Goal: Task Accomplishment & Management: Complete application form

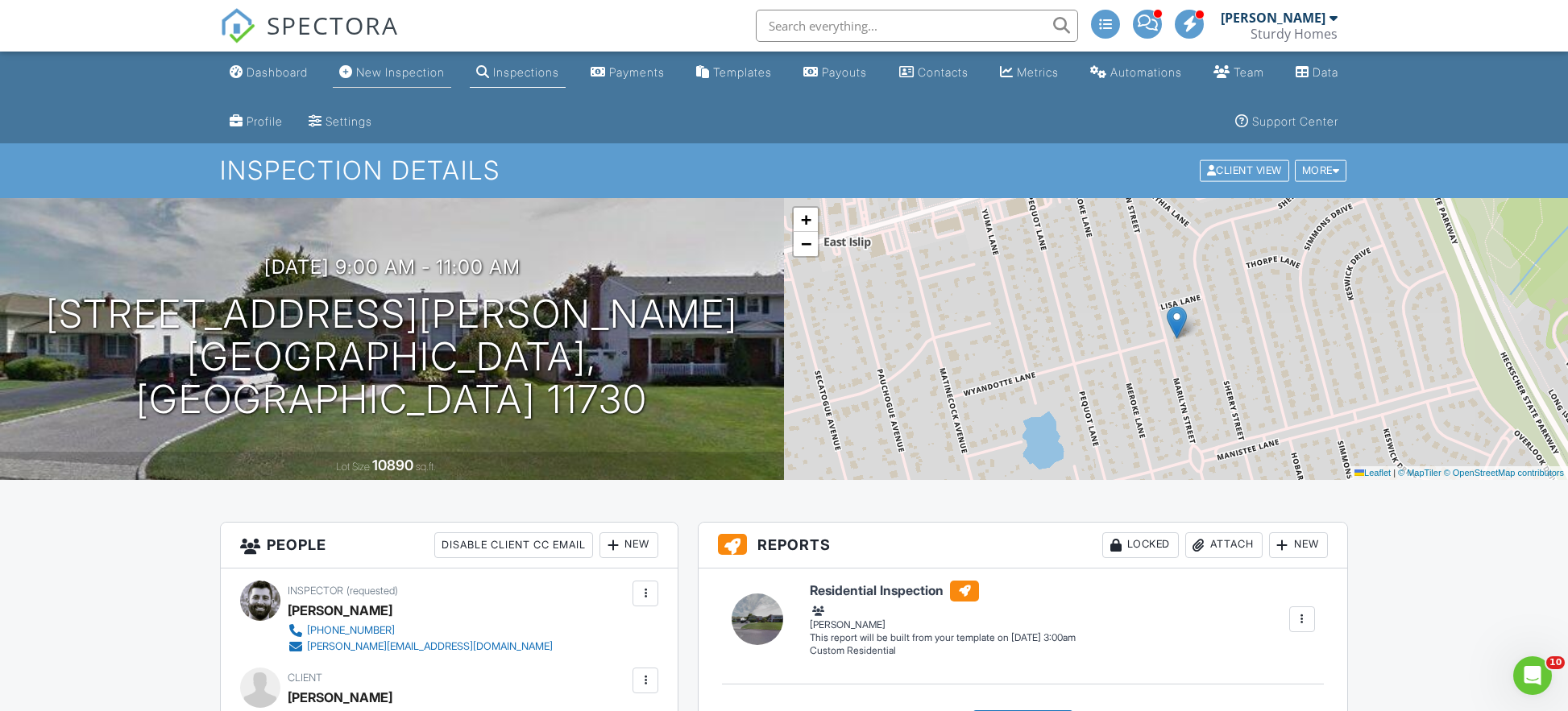
click at [406, 63] on link "New Inspection" at bounding box center [392, 73] width 118 height 30
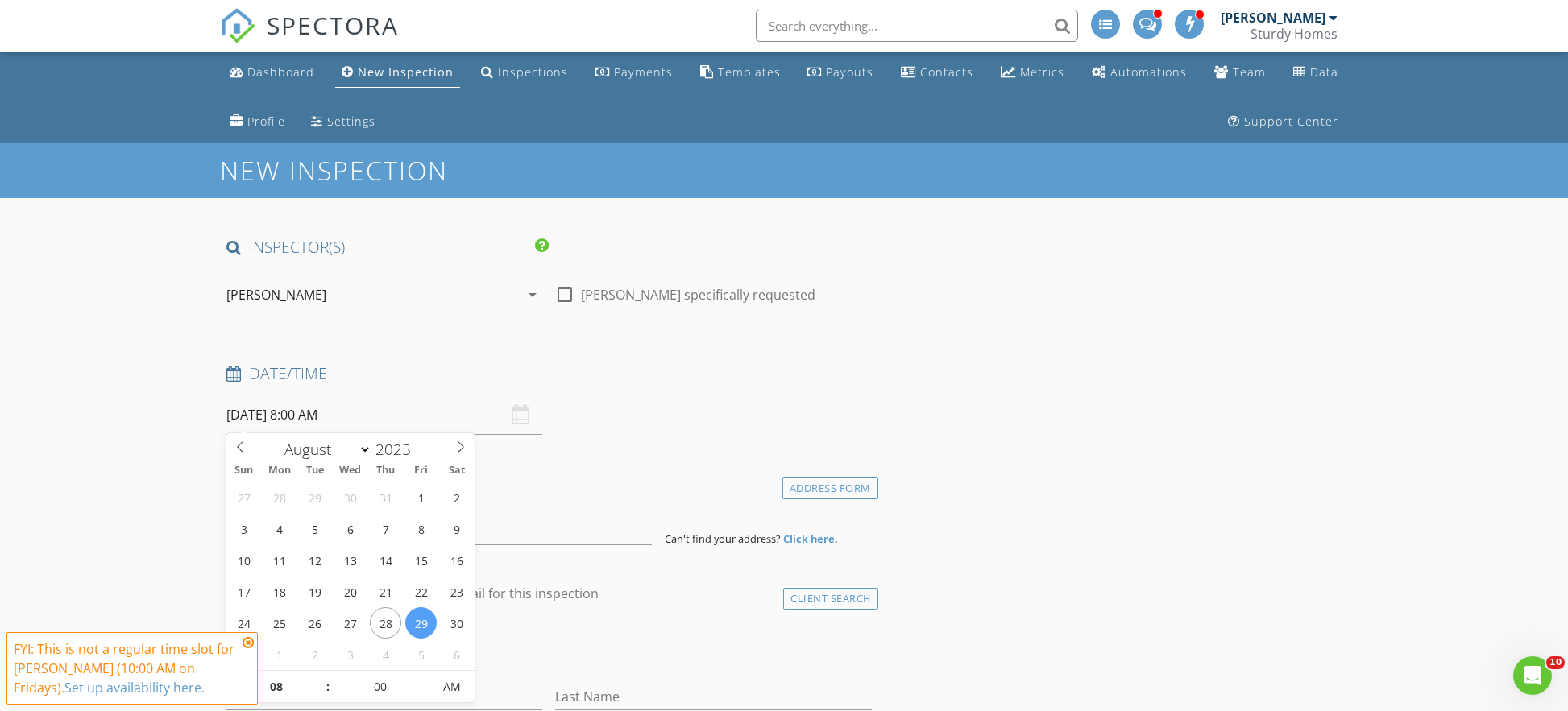
click at [363, 409] on input "08/29/2025 8:00 AM" at bounding box center [384, 414] width 316 height 39
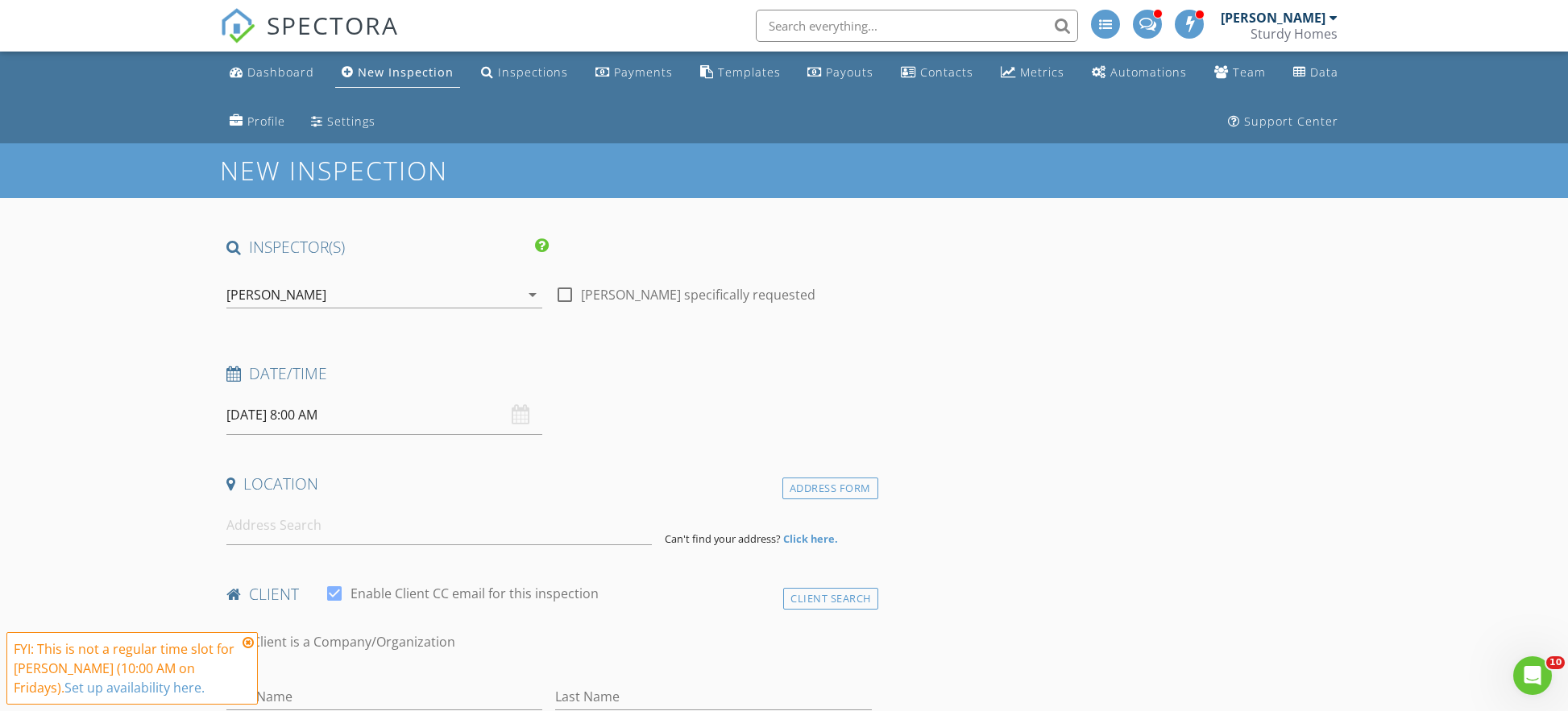
drag, startPoint x: 649, startPoint y: 408, endPoint x: 619, endPoint y: 408, distance: 30.0
click at [647, 408] on div "Date/Time 08/29/2025 8:00 AM" at bounding box center [548, 398] width 658 height 72
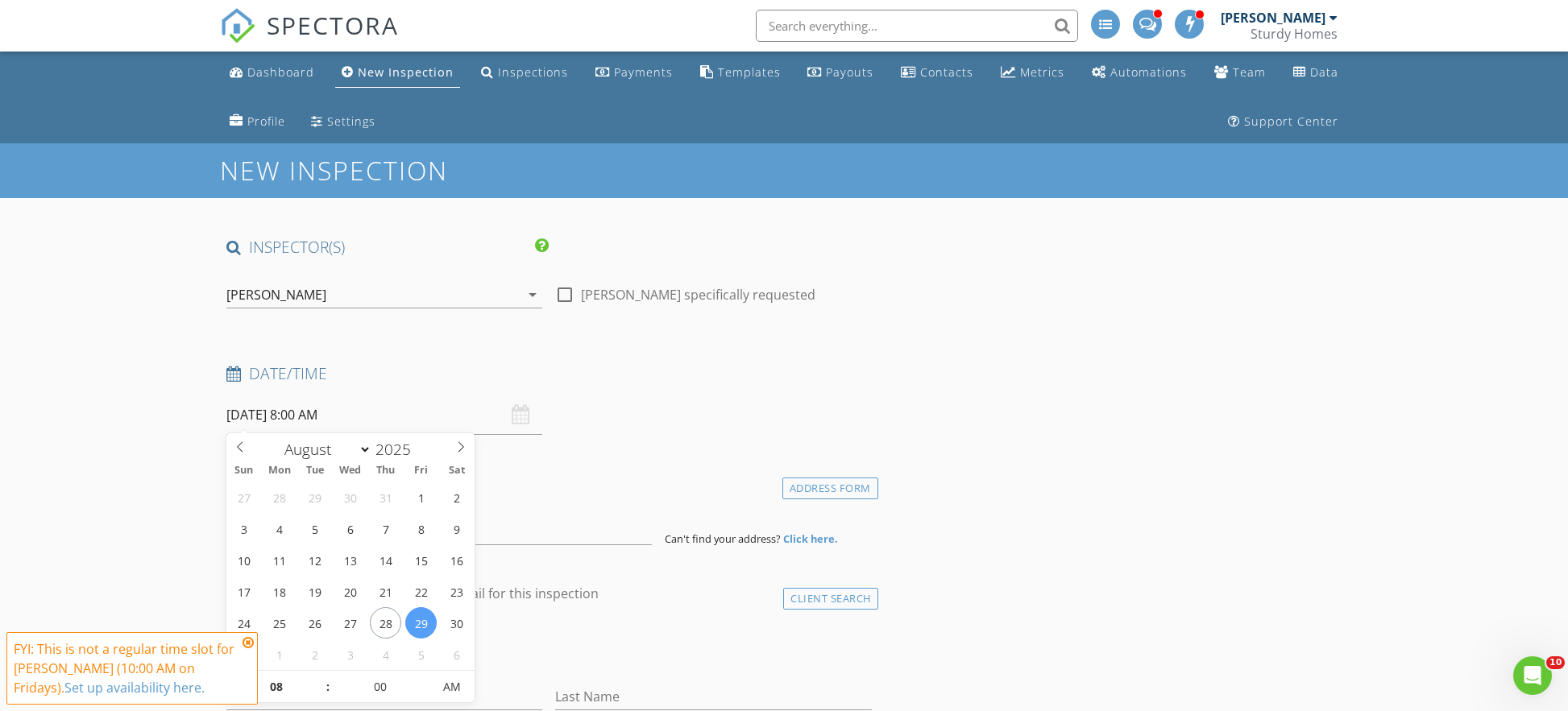
click at [310, 416] on input "08/29/2025 8:00 AM" at bounding box center [384, 414] width 316 height 39
click at [303, 682] on input "08" at bounding box center [275, 687] width 99 height 33
type input "11"
type input "08/29/2025 11:00 AM"
click at [382, 679] on input "00" at bounding box center [379, 687] width 99 height 33
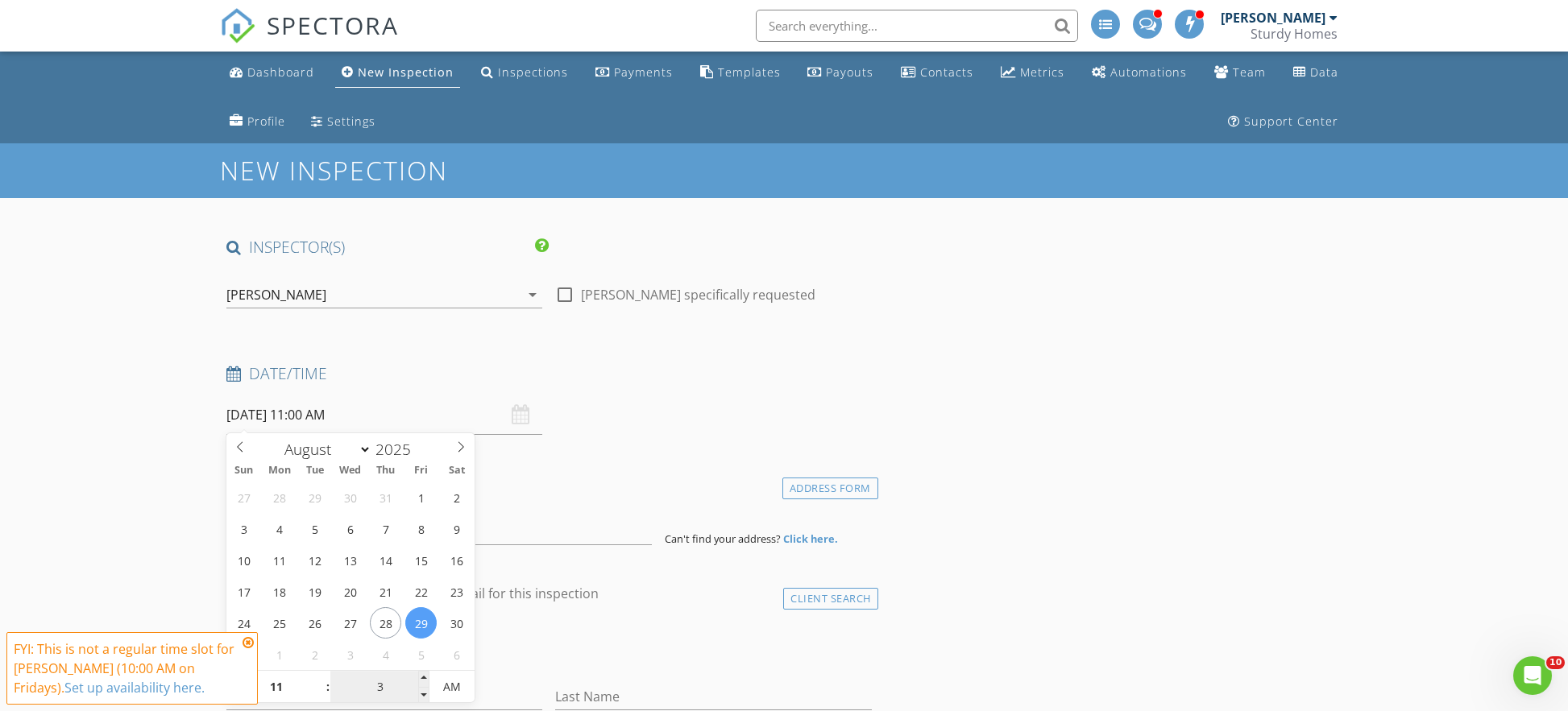
type input "30"
type input "[DATE] 11:30 AM"
click at [725, 638] on div "check_box_outline_blank Client is a Company/Organization" at bounding box center [548, 649] width 645 height 42
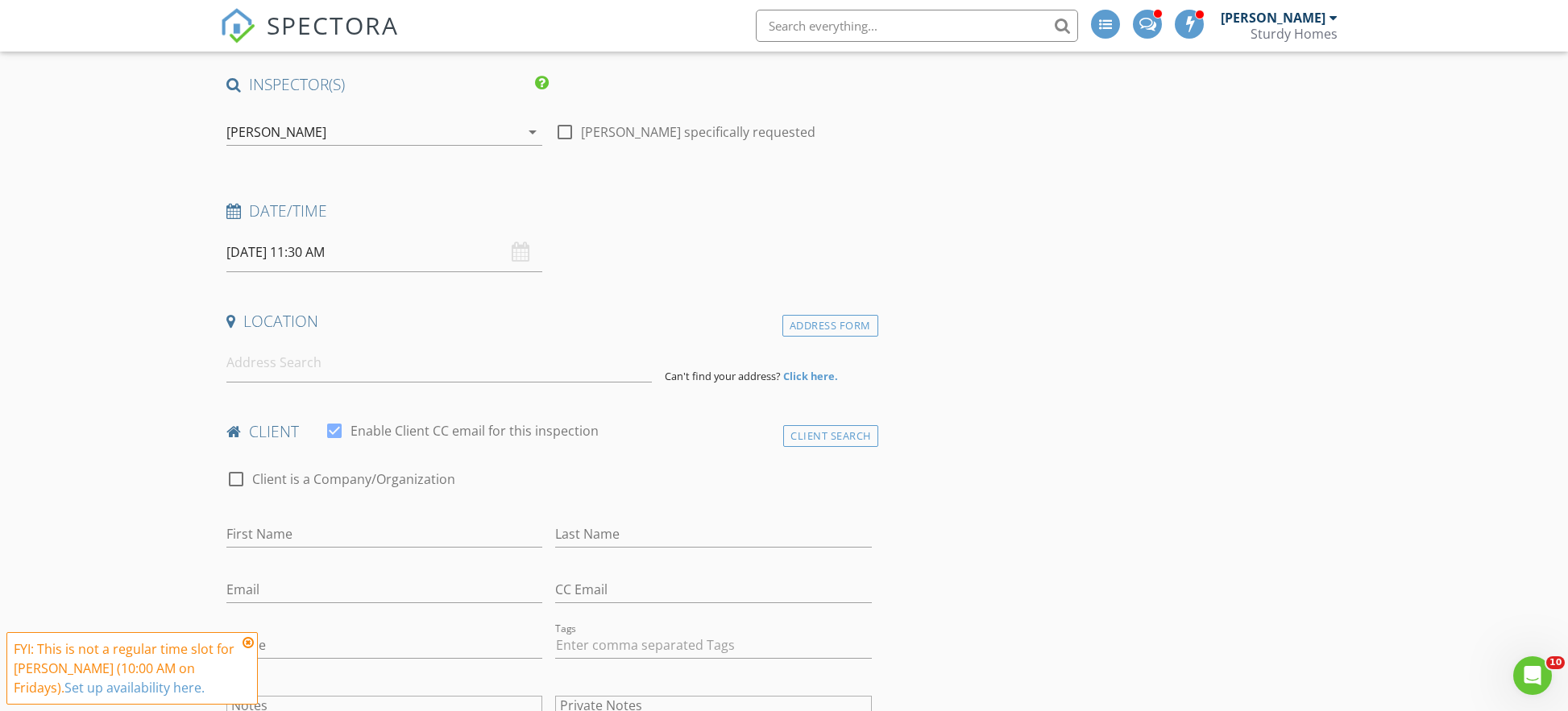
scroll to position [172, 0]
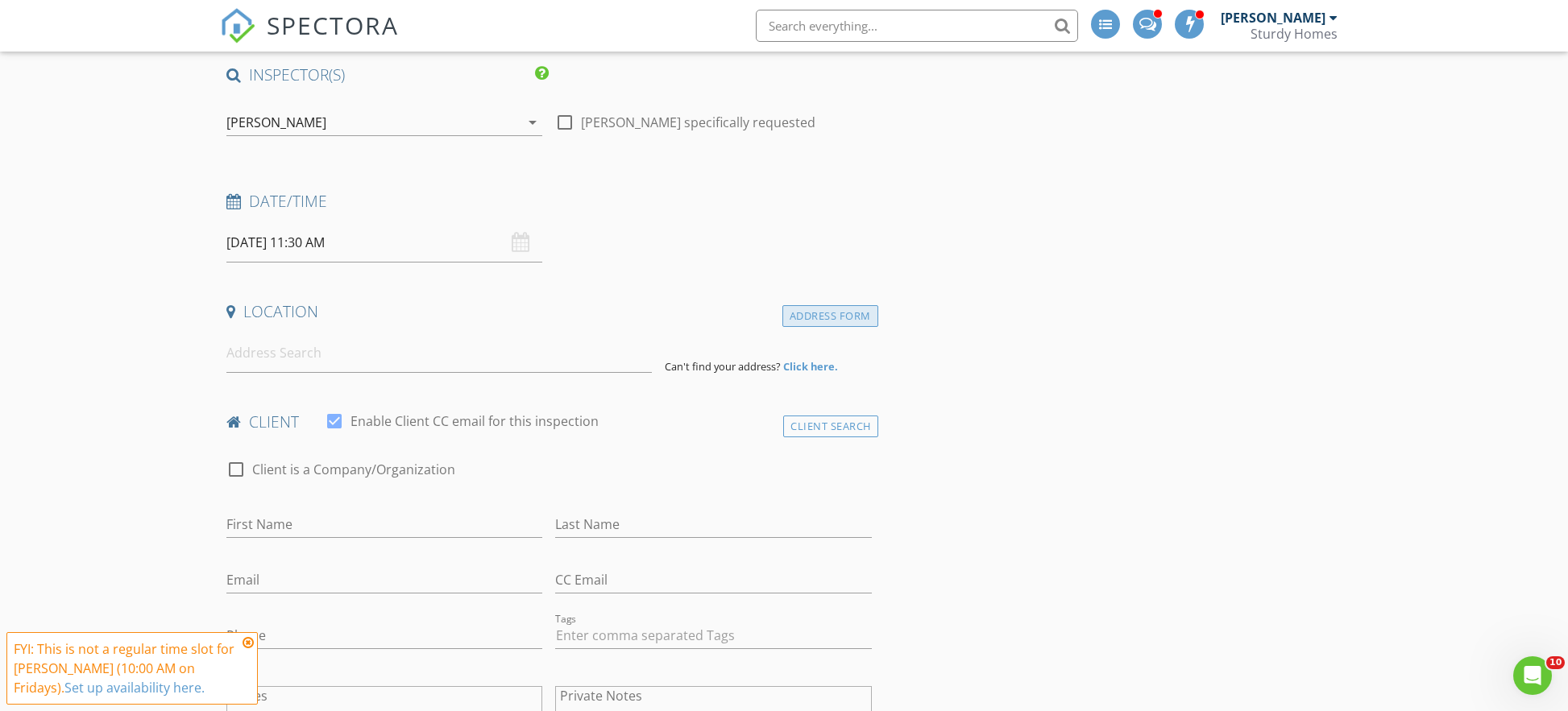
click at [822, 312] on div "Address Form" at bounding box center [830, 316] width 96 height 22
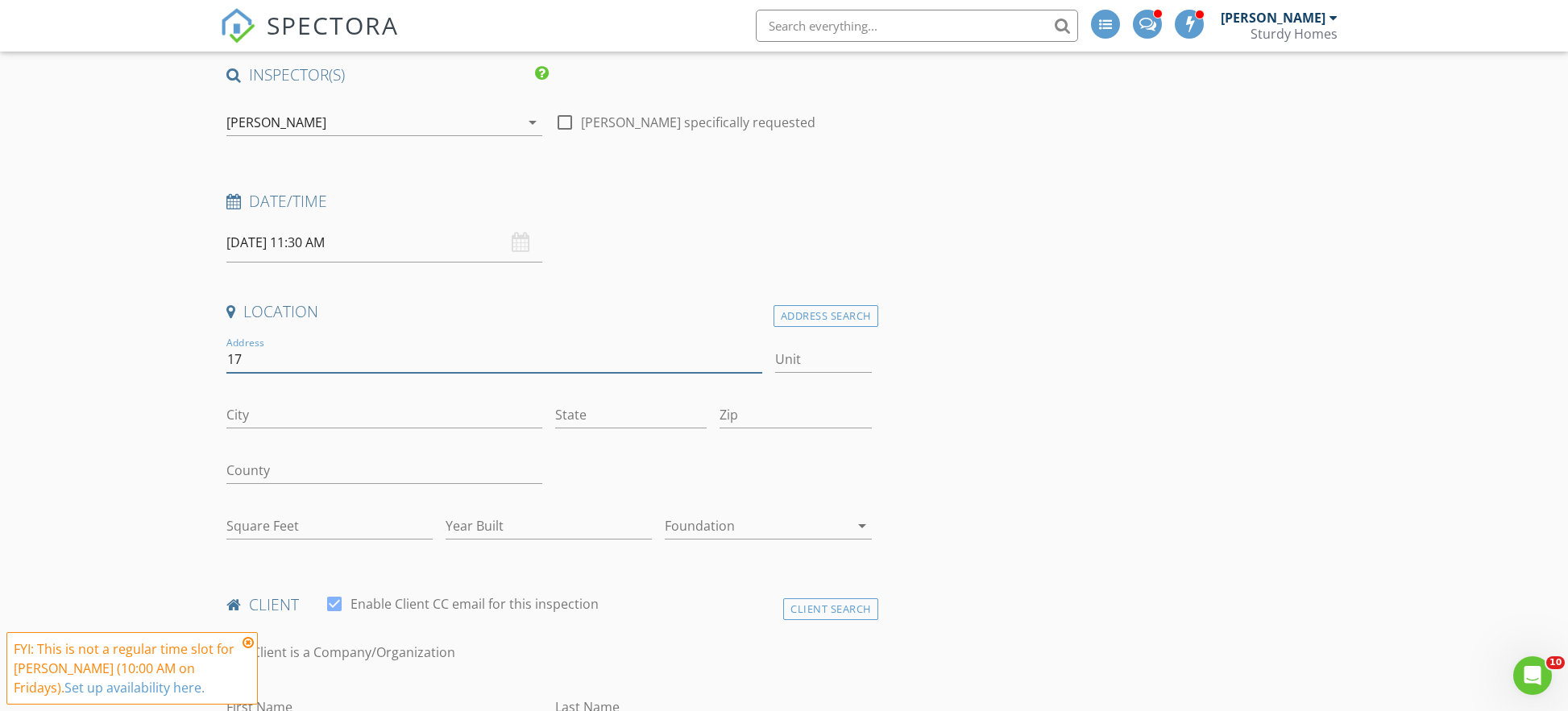
type input "1"
drag, startPoint x: 947, startPoint y: 326, endPoint x: 916, endPoint y: 326, distance: 31.0
click at [832, 323] on div "Address Search" at bounding box center [825, 317] width 104 height 22
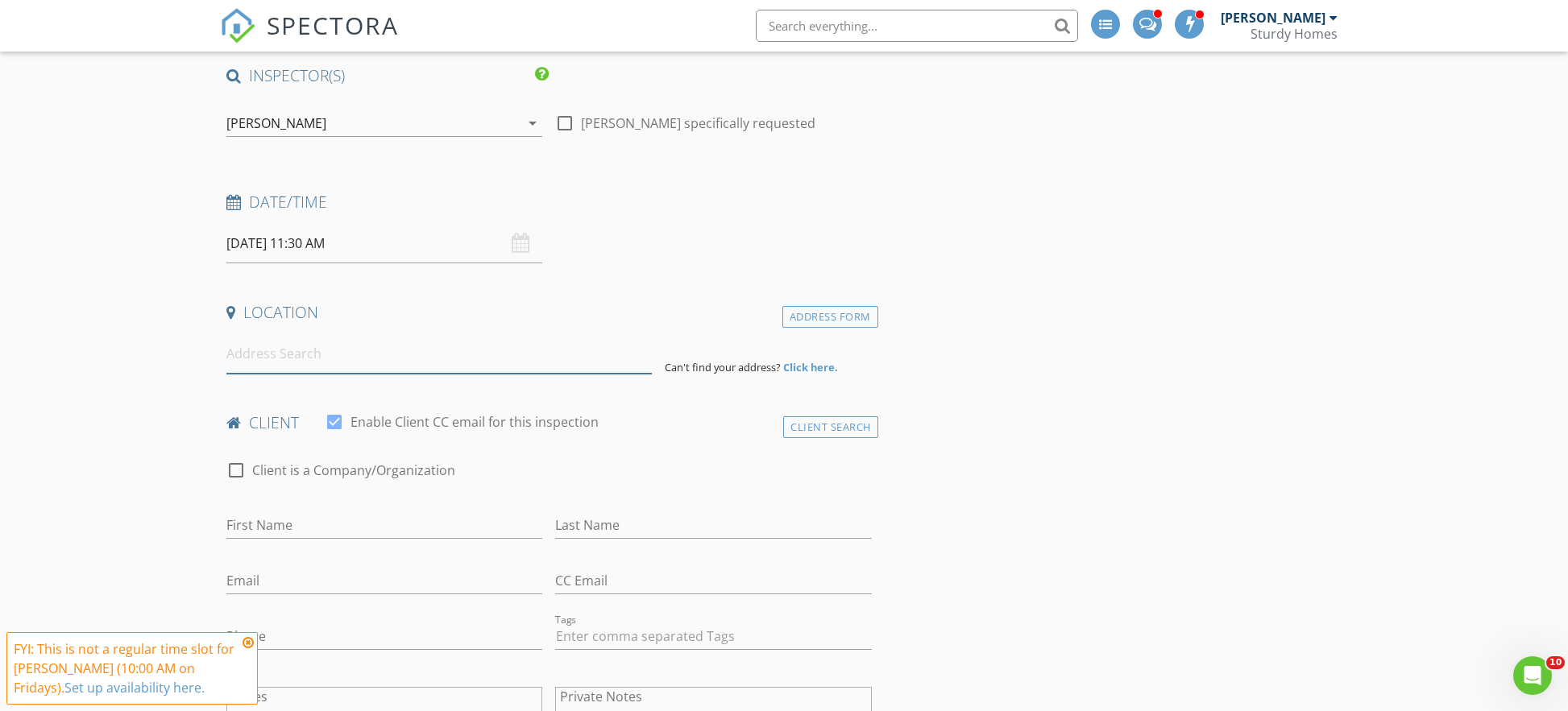
click at [477, 351] on input at bounding box center [438, 353] width 426 height 39
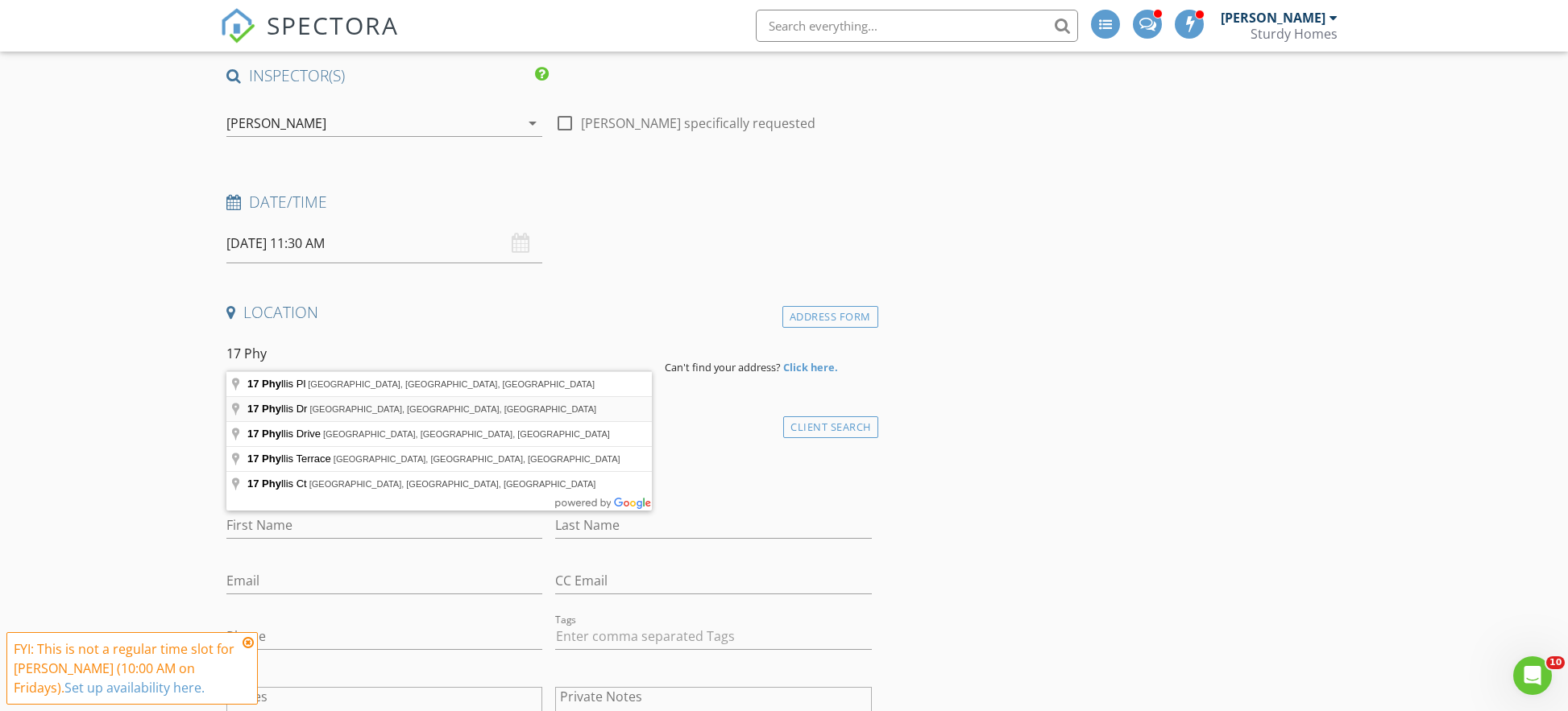
type input "17 Phyllis Dr, East Northport, NY, USA"
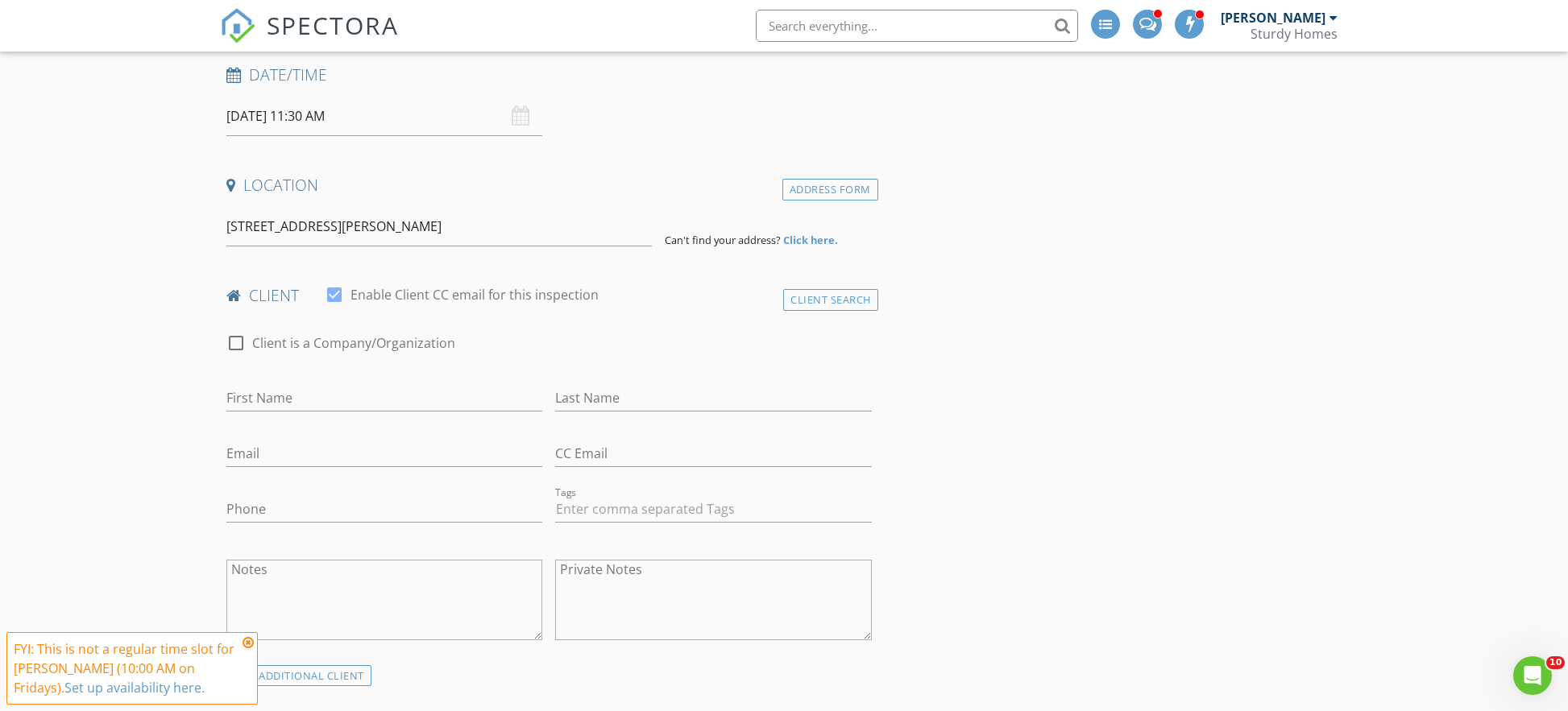
scroll to position [300, 0]
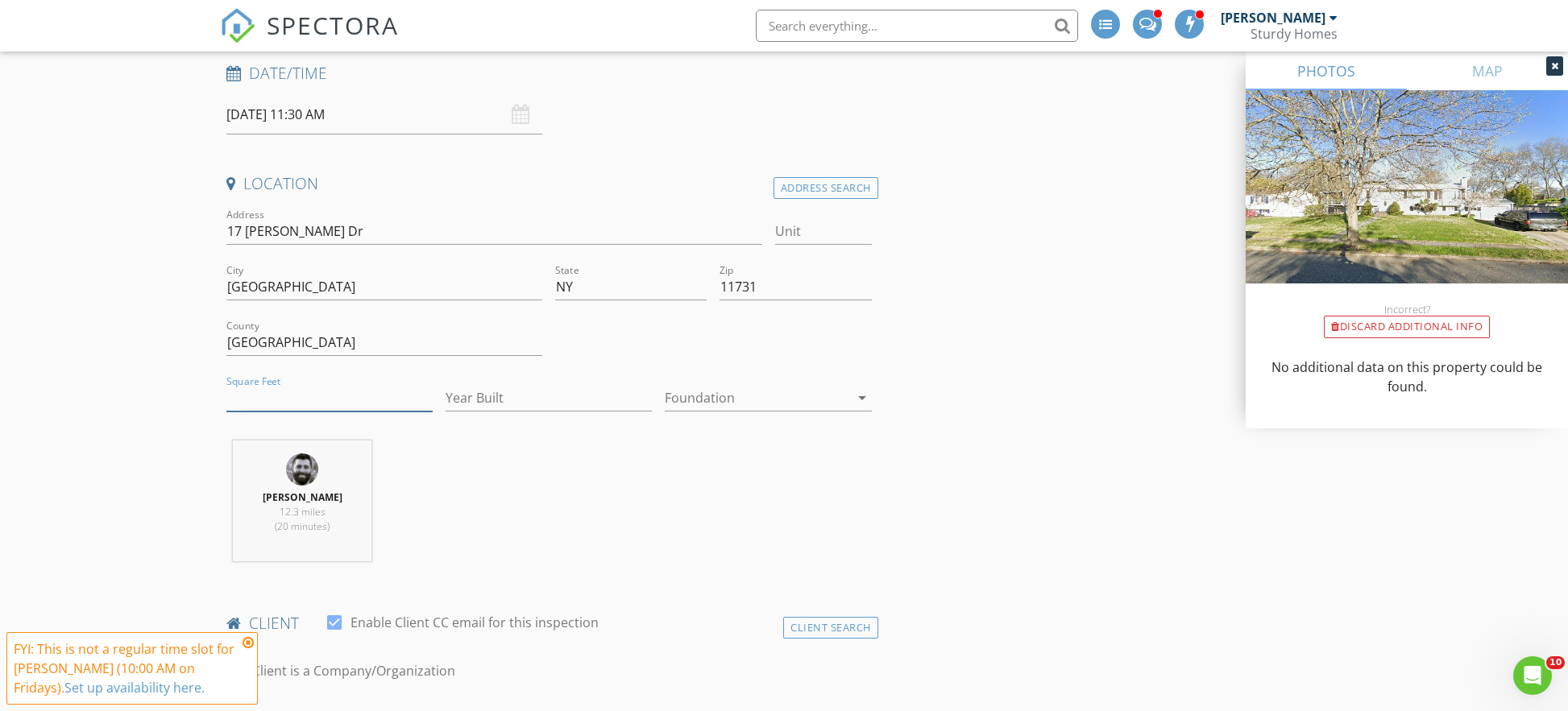
click at [313, 399] on input "Square Feet" at bounding box center [328, 397] width 206 height 26
type input "2000"
click at [549, 444] on div "Joe Villani 12.3 miles (20 minutes)" at bounding box center [548, 507] width 658 height 133
click at [240, 396] on input "2000" at bounding box center [328, 397] width 206 height 26
type input "-4"
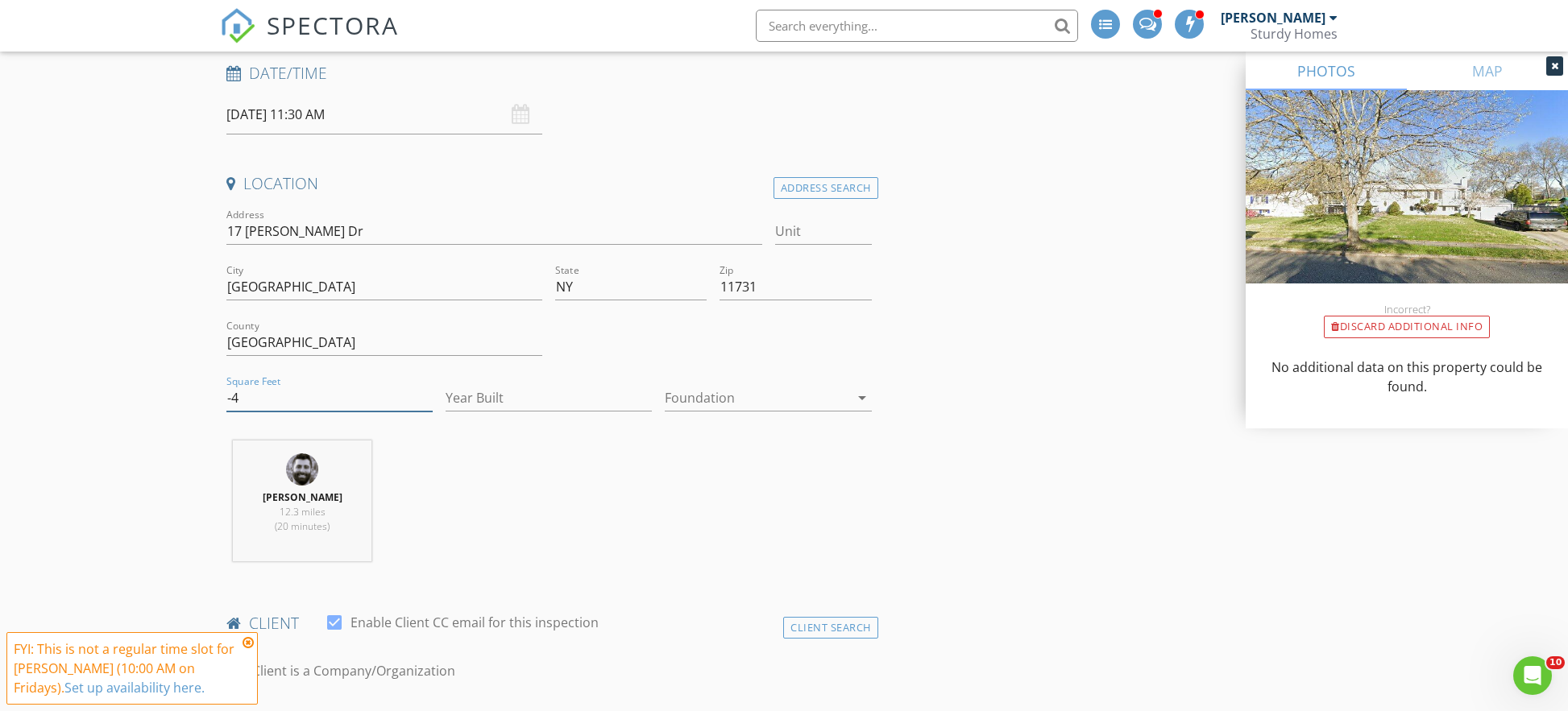
scroll to position [318, 0]
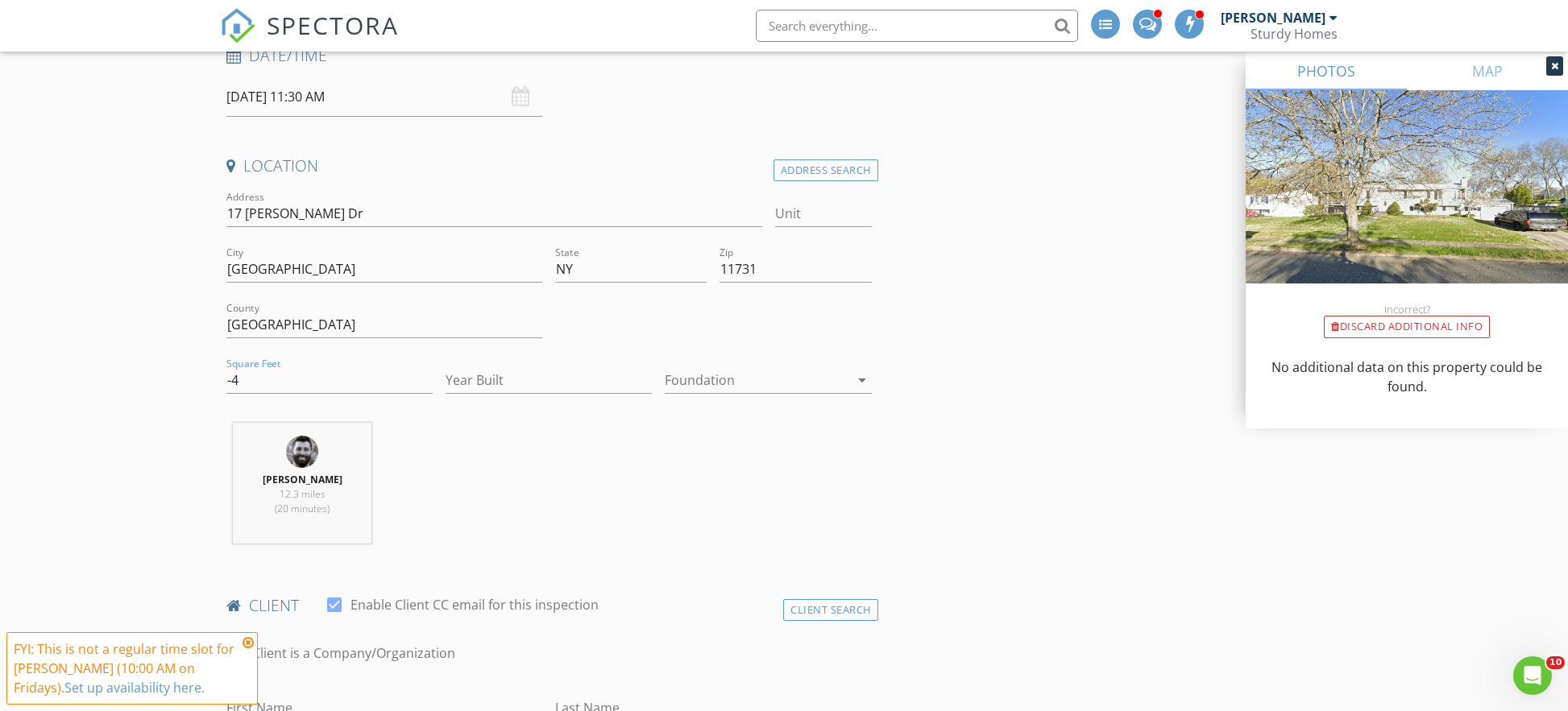
click at [807, 469] on div "Joe Villani 12.3 miles (20 minutes)" at bounding box center [548, 489] width 658 height 133
click at [297, 377] on input "-4" at bounding box center [328, 380] width 206 height 26
click at [1547, 63] on div at bounding box center [1554, 65] width 17 height 19
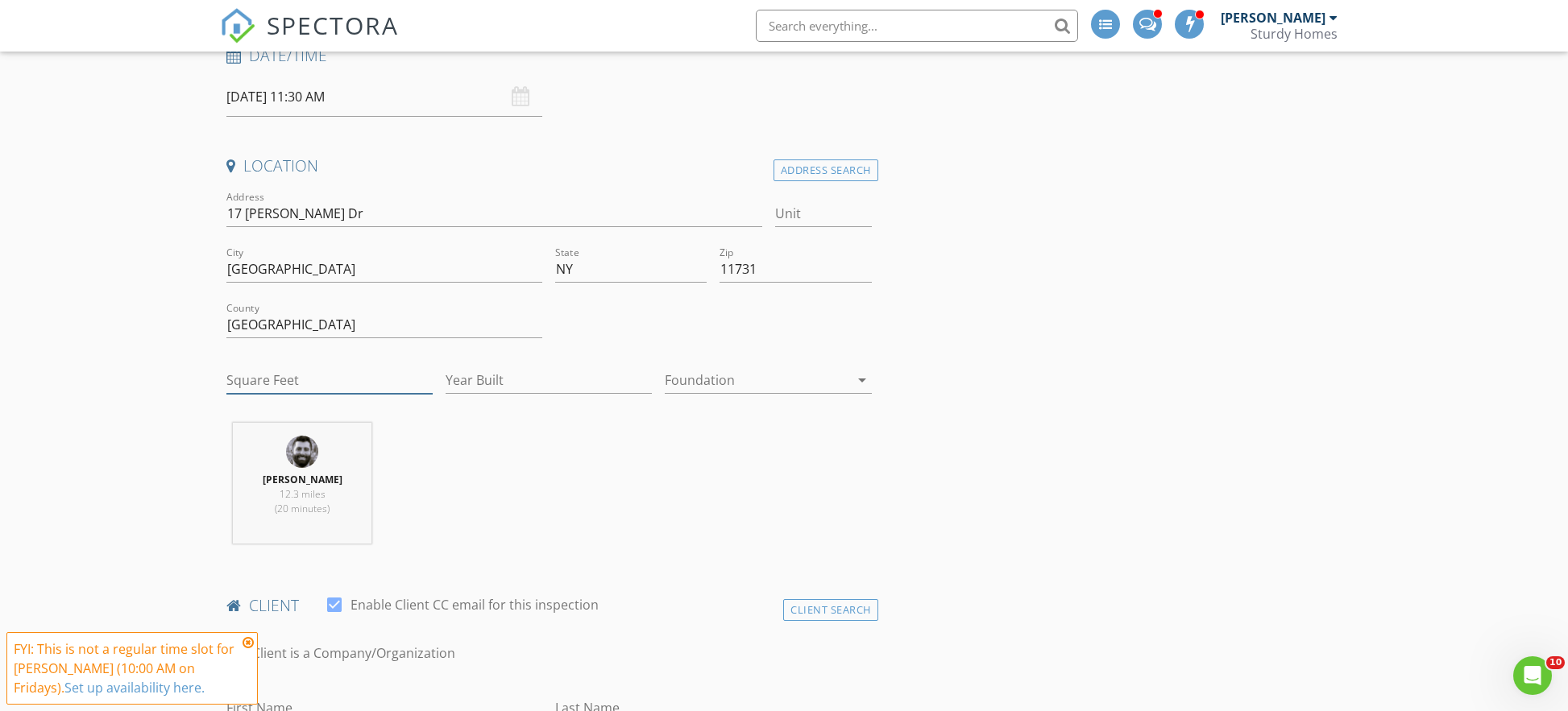
click at [324, 370] on input "Square Feet" at bounding box center [328, 380] width 206 height 26
type input "10"
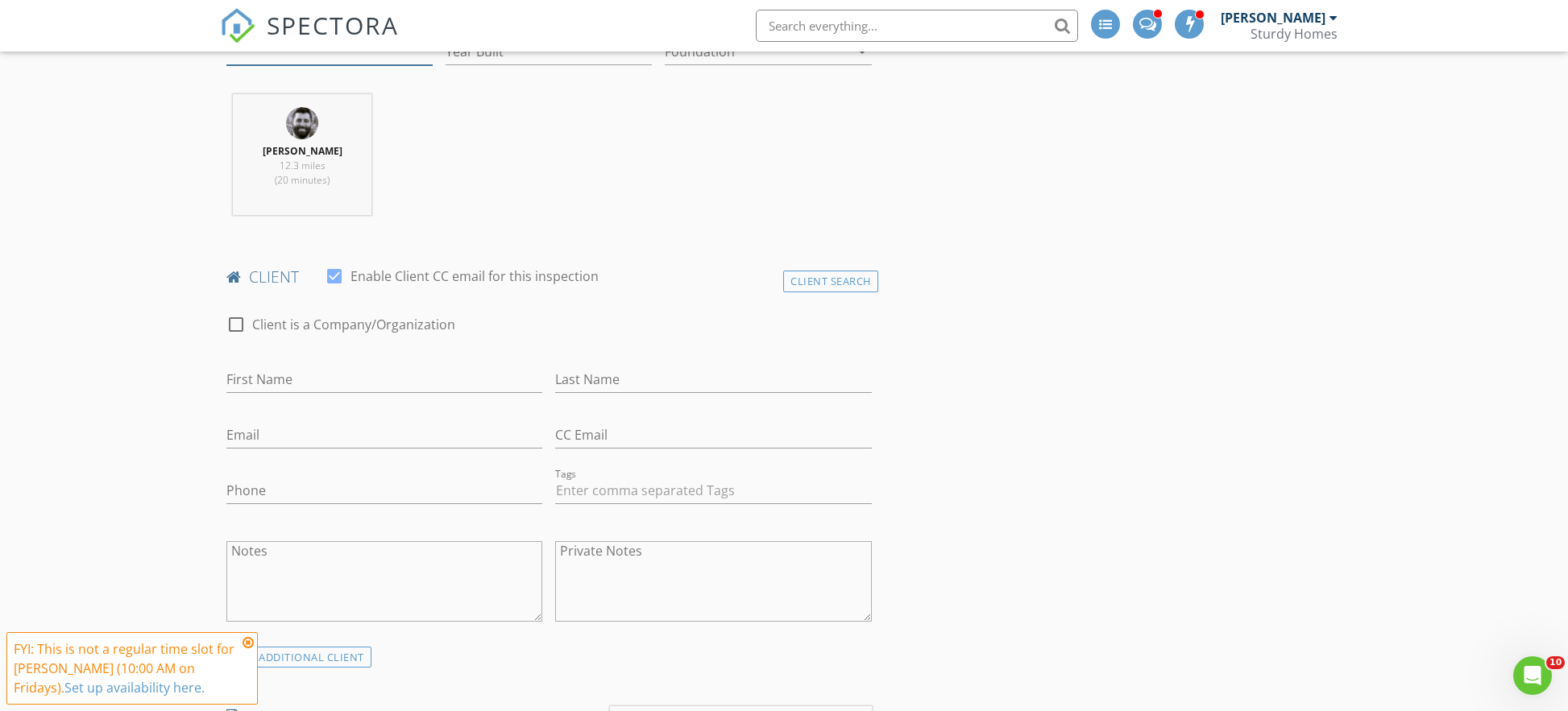
scroll to position [656, 0]
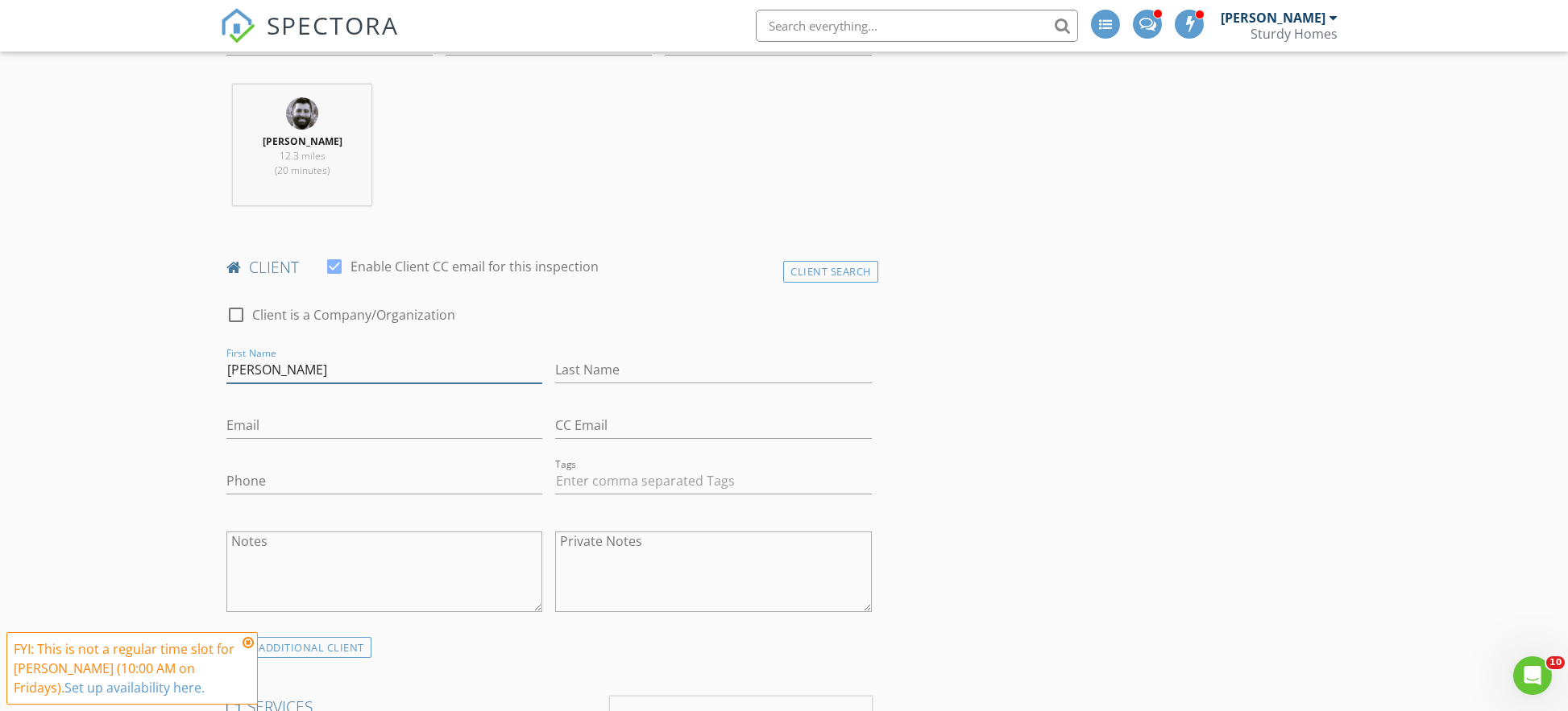
type input "[PERSON_NAME]"
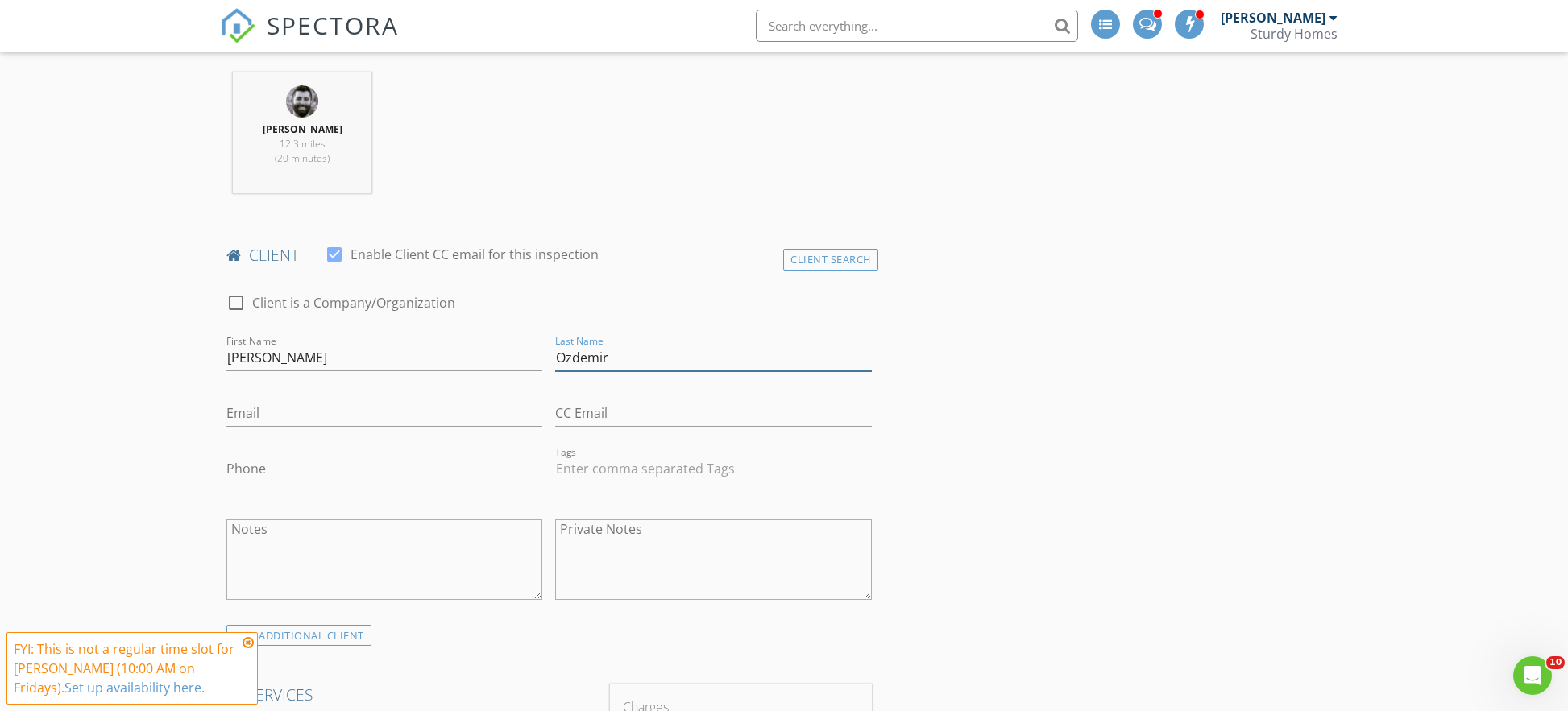
scroll to position [670, 0]
type input "Ozdemir"
type input "[EMAIL_ADDRESS][DOMAIN_NAME]"
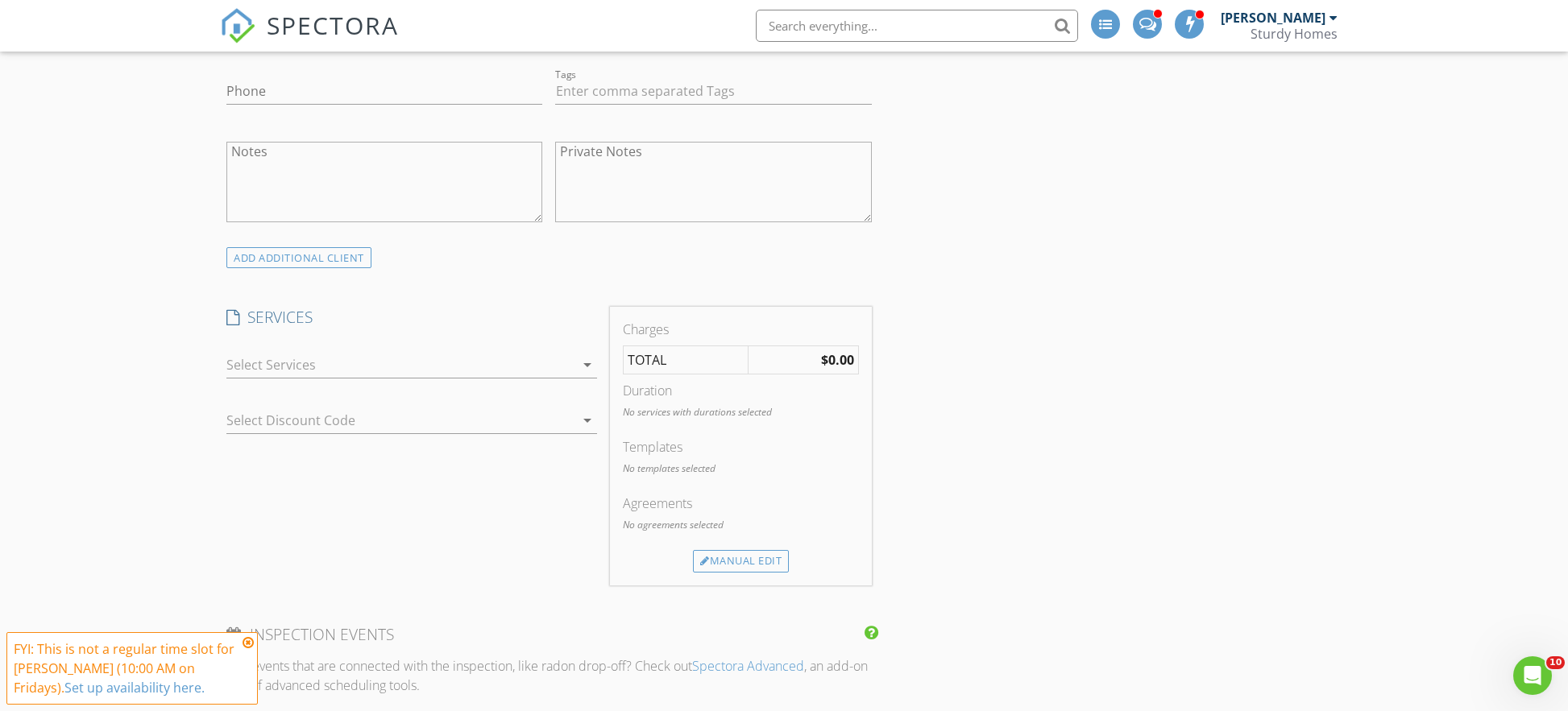
scroll to position [1049, 0]
click at [513, 367] on div at bounding box center [399, 361] width 348 height 25
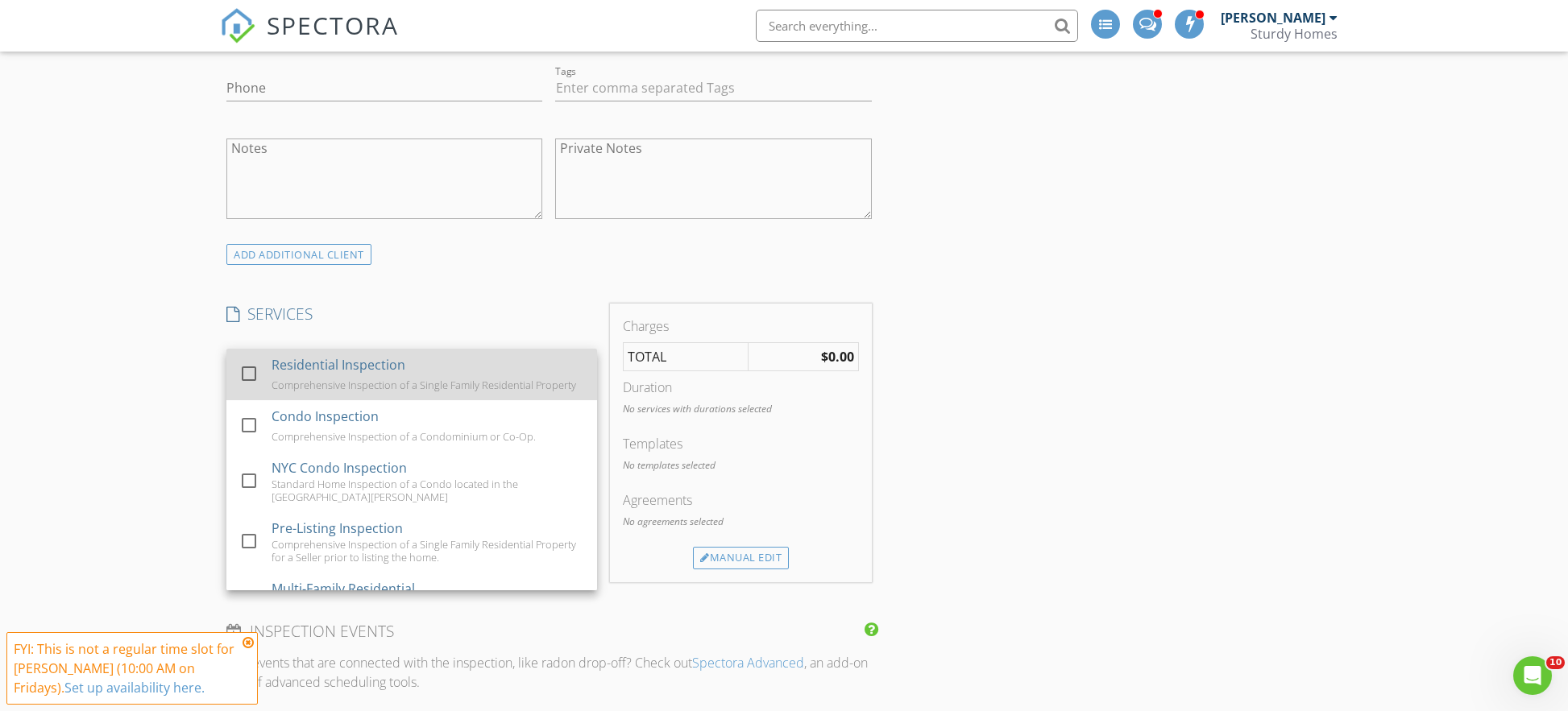
click at [390, 382] on div "Comprehensive Inspection of a Single Family Residential Property" at bounding box center [424, 385] width 305 height 13
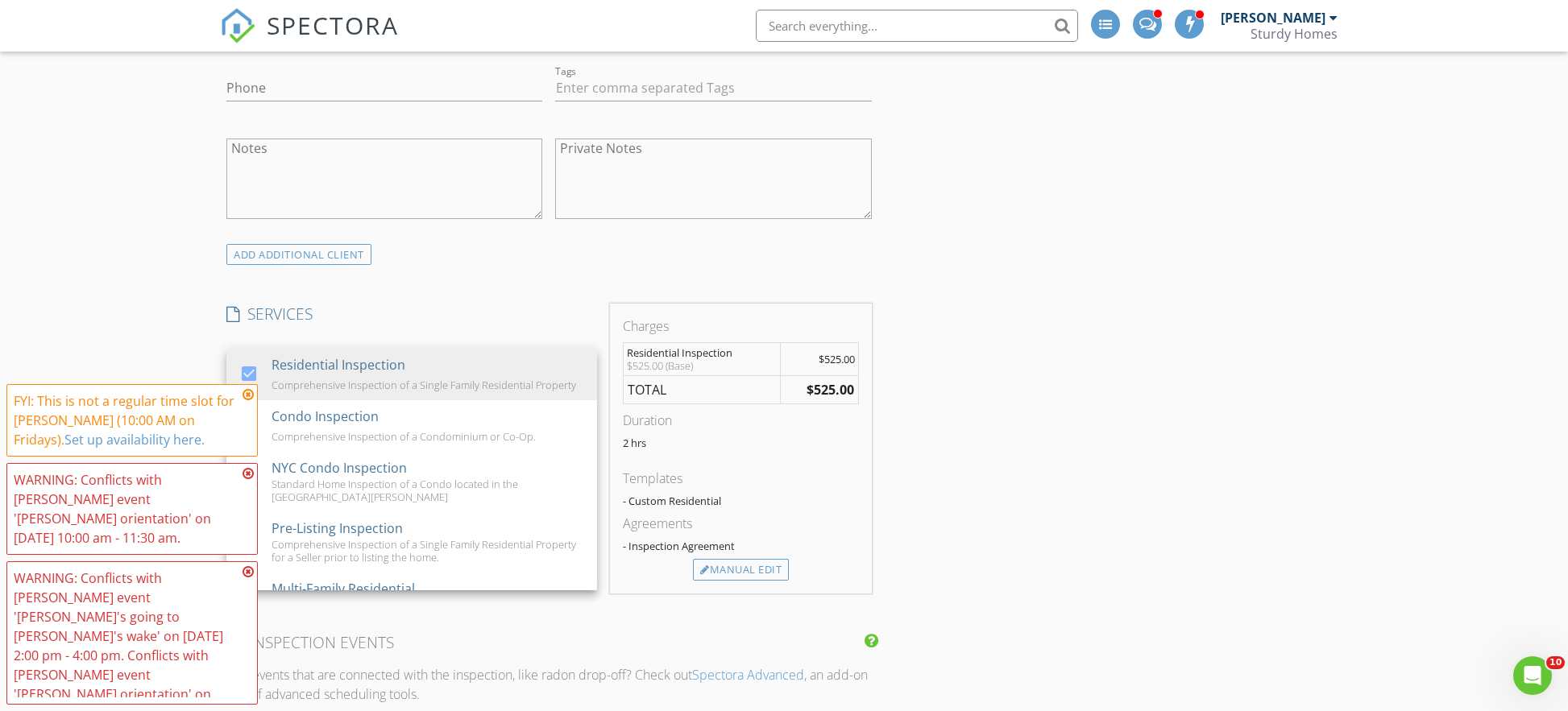
click at [1026, 398] on div "INSPECTOR(S) check_box Joe Villani PRIMARY check_box_outline_blank Chris Chimer…" at bounding box center [783, 601] width 1128 height 2828
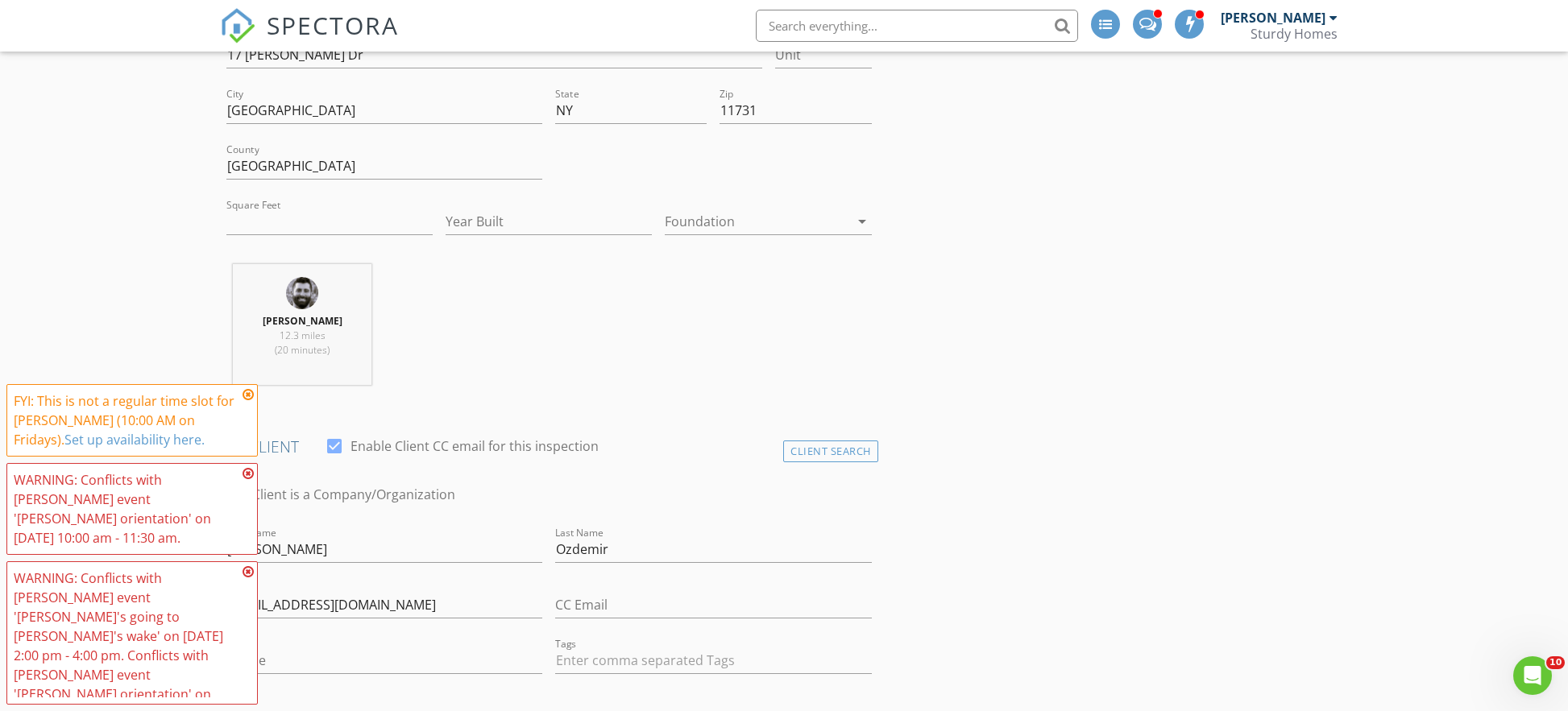
scroll to position [450, 0]
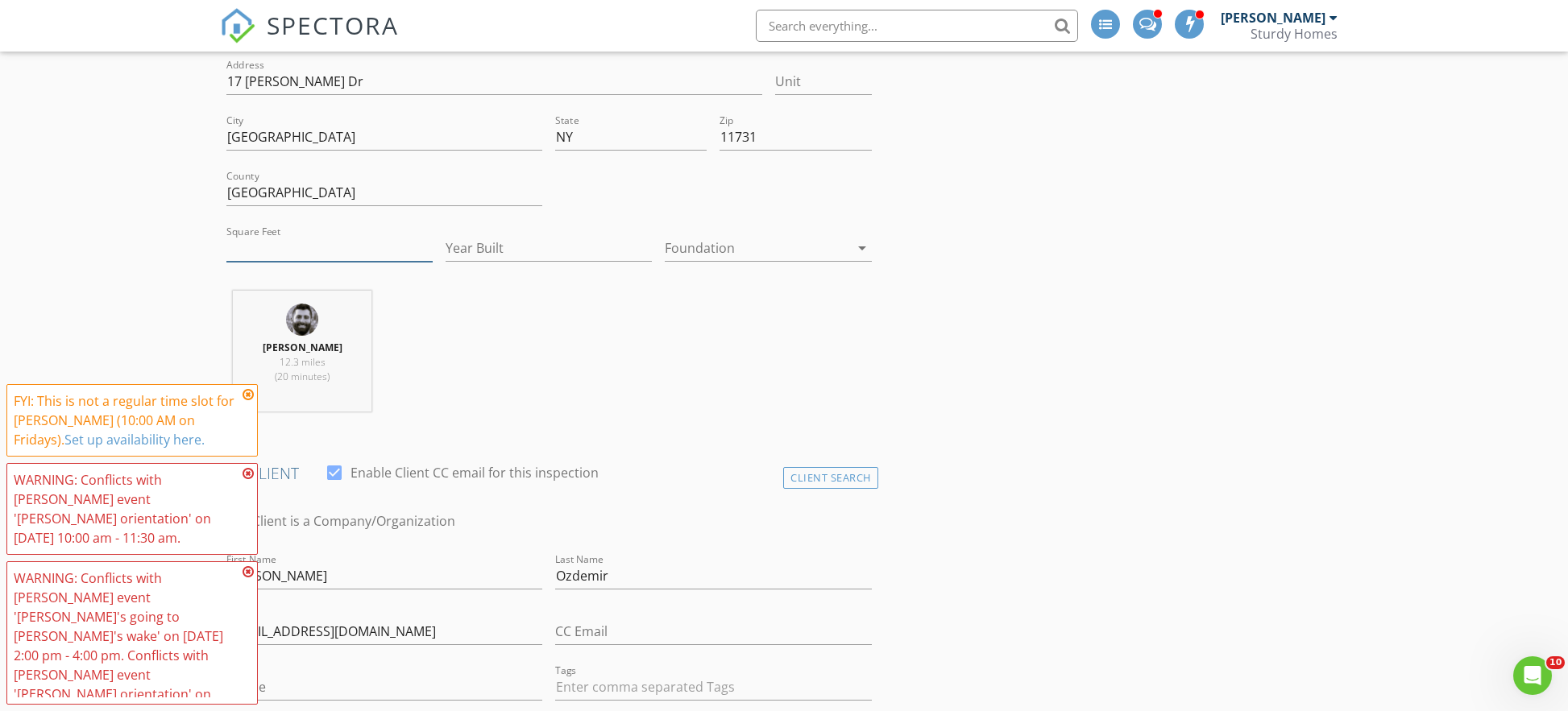
click at [312, 244] on input "Square Feet" at bounding box center [328, 248] width 206 height 26
type input "1"
type input "2000"
click at [230, 243] on input "2000" at bounding box center [328, 248] width 206 height 26
click at [236, 244] on input "2000" at bounding box center [328, 248] width 206 height 26
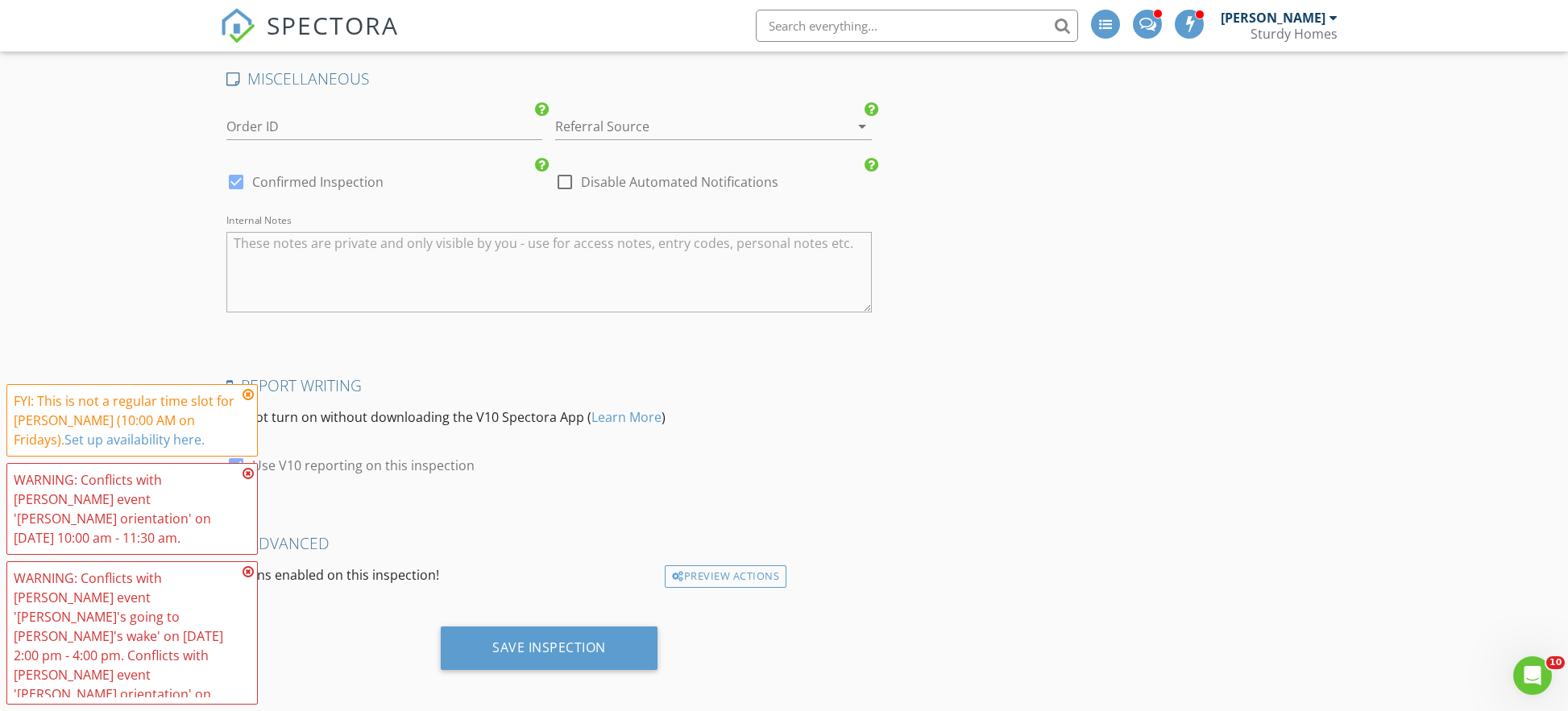
scroll to position [2381, 0]
click at [254, 425] on div "FYI: This is not a regular time slot for Joe Villani (10:00 AM on Fridays). Set…" at bounding box center [132, 420] width 251 height 73
drag, startPoint x: 252, startPoint y: 426, endPoint x: 241, endPoint y: 444, distance: 21.1
click at [252, 401] on icon at bounding box center [248, 394] width 11 height 13
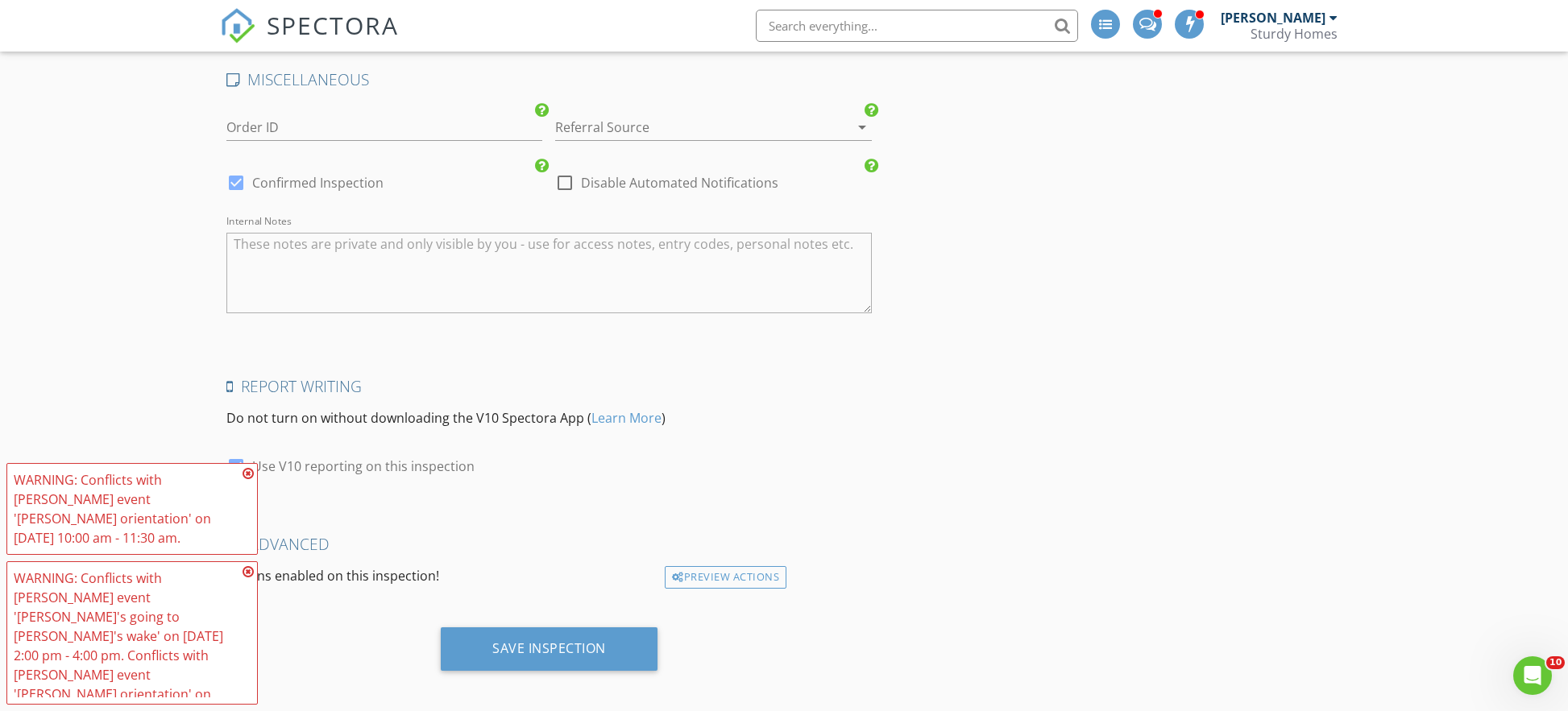
click at [251, 480] on icon at bounding box center [248, 473] width 11 height 13
click at [249, 578] on icon at bounding box center [248, 571] width 11 height 13
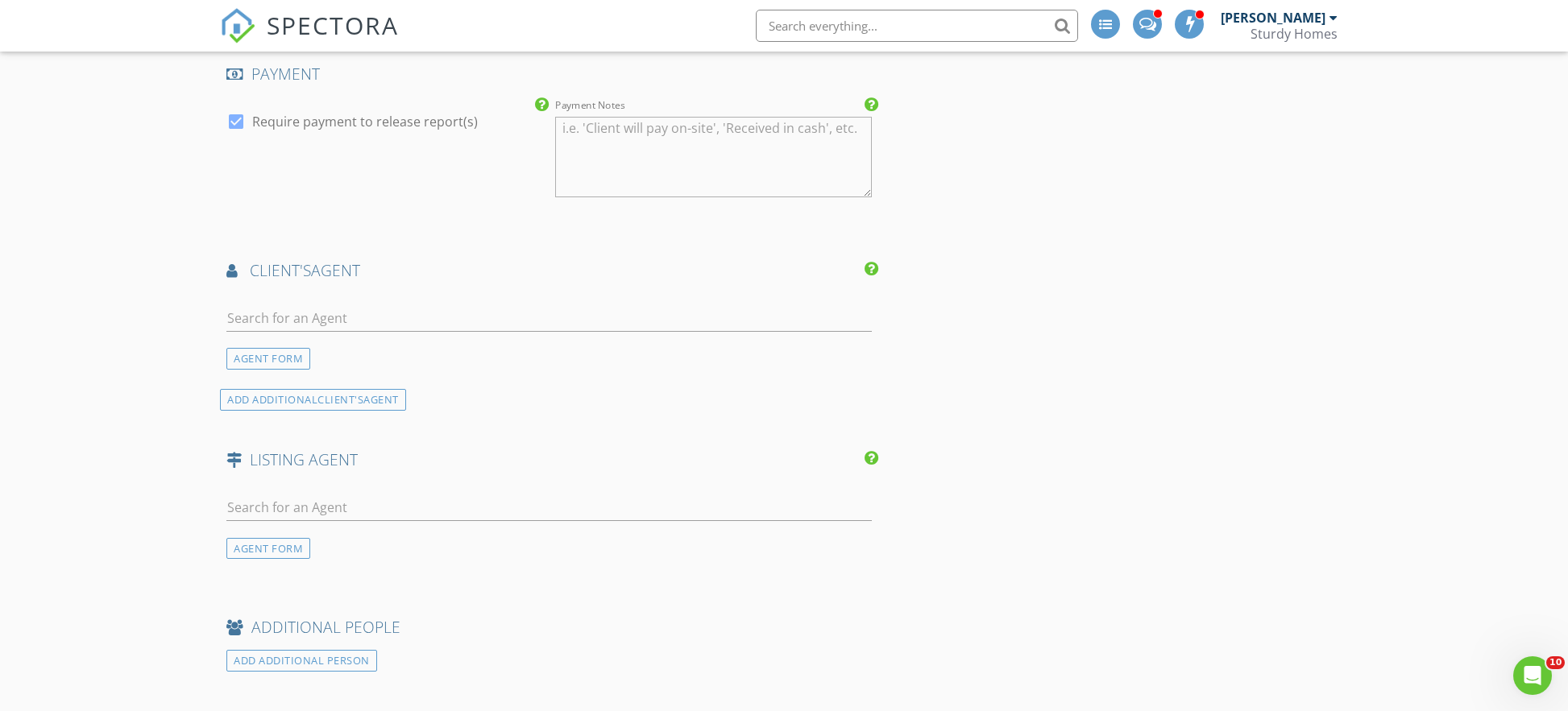
scroll to position [1755, 0]
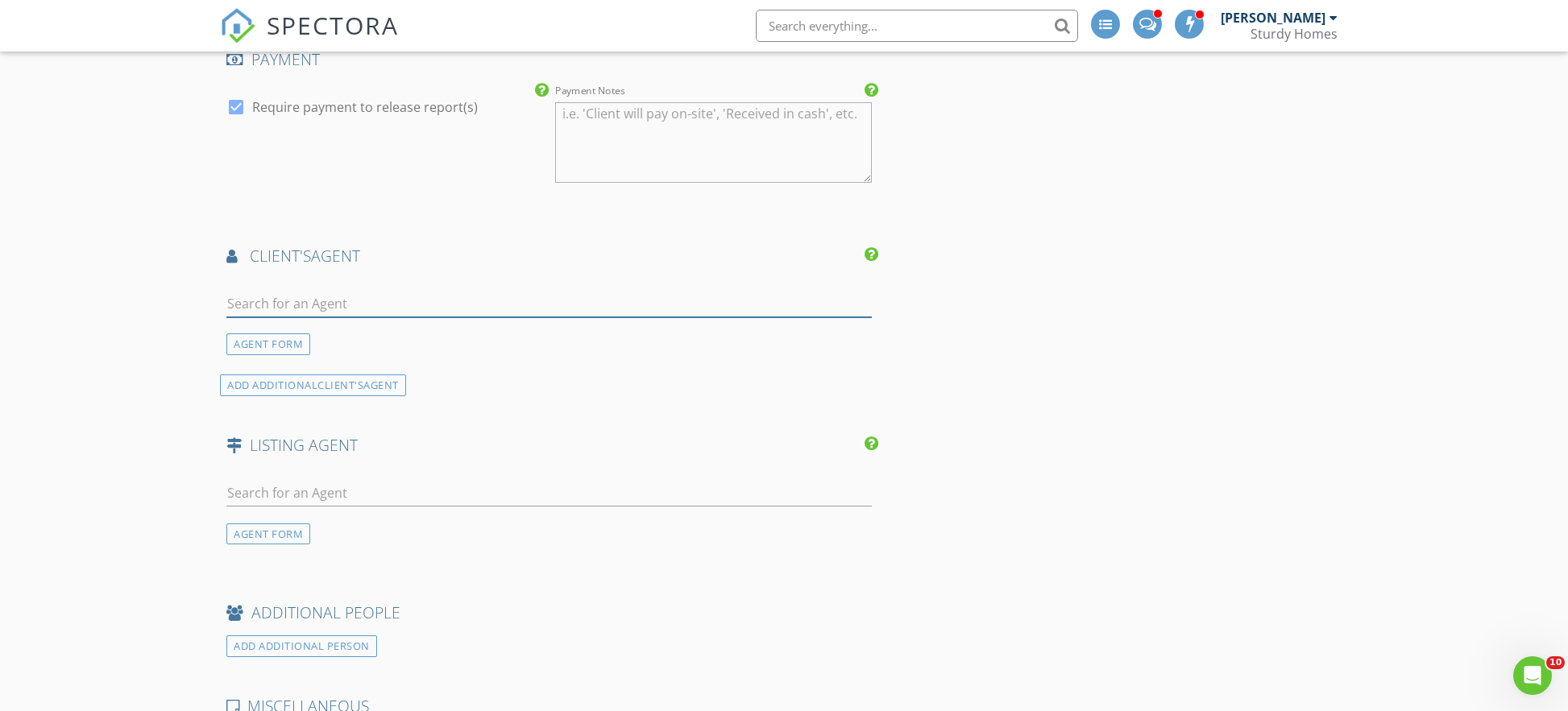
click at [358, 294] on input "text" at bounding box center [548, 303] width 645 height 26
type input "gloria d"
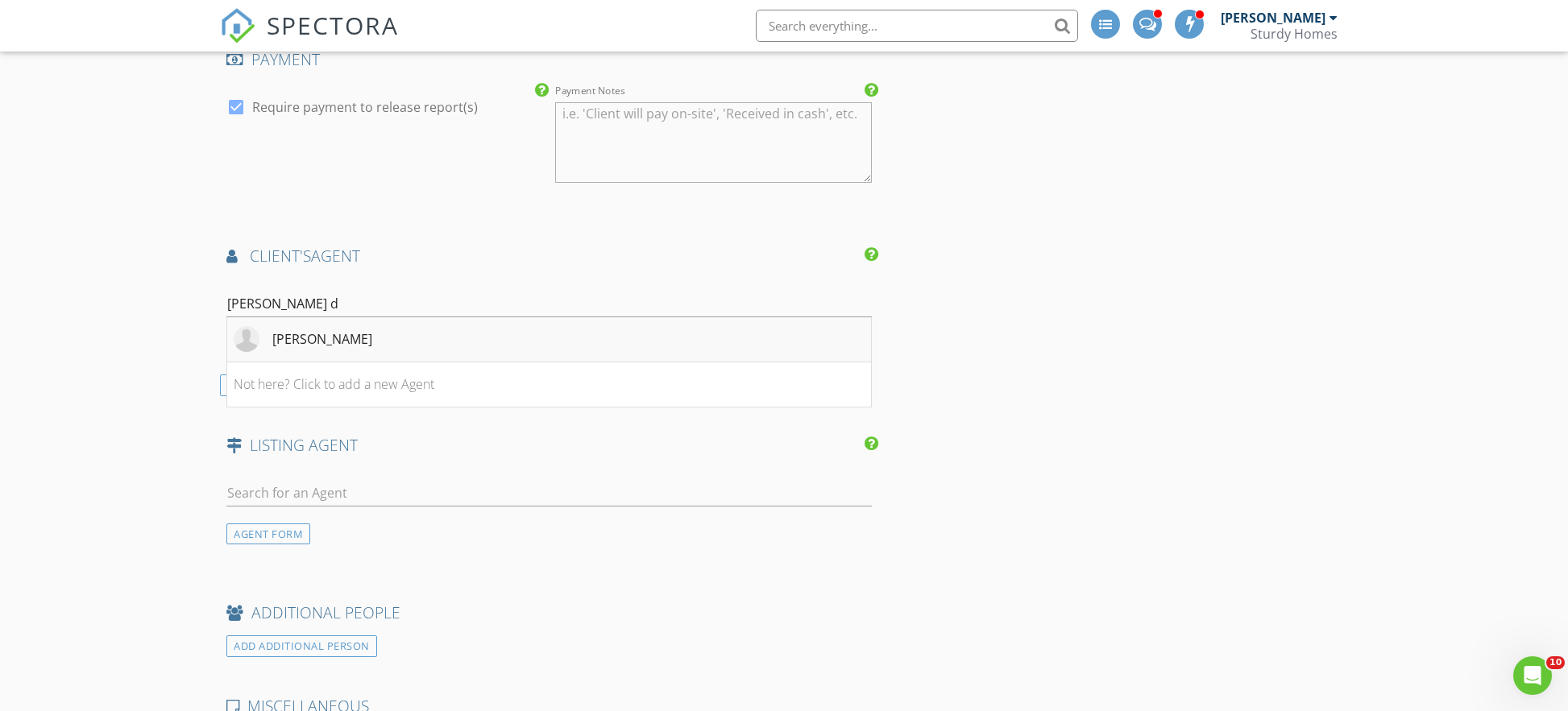
click at [358, 319] on li "[PERSON_NAME]" at bounding box center [548, 340] width 643 height 45
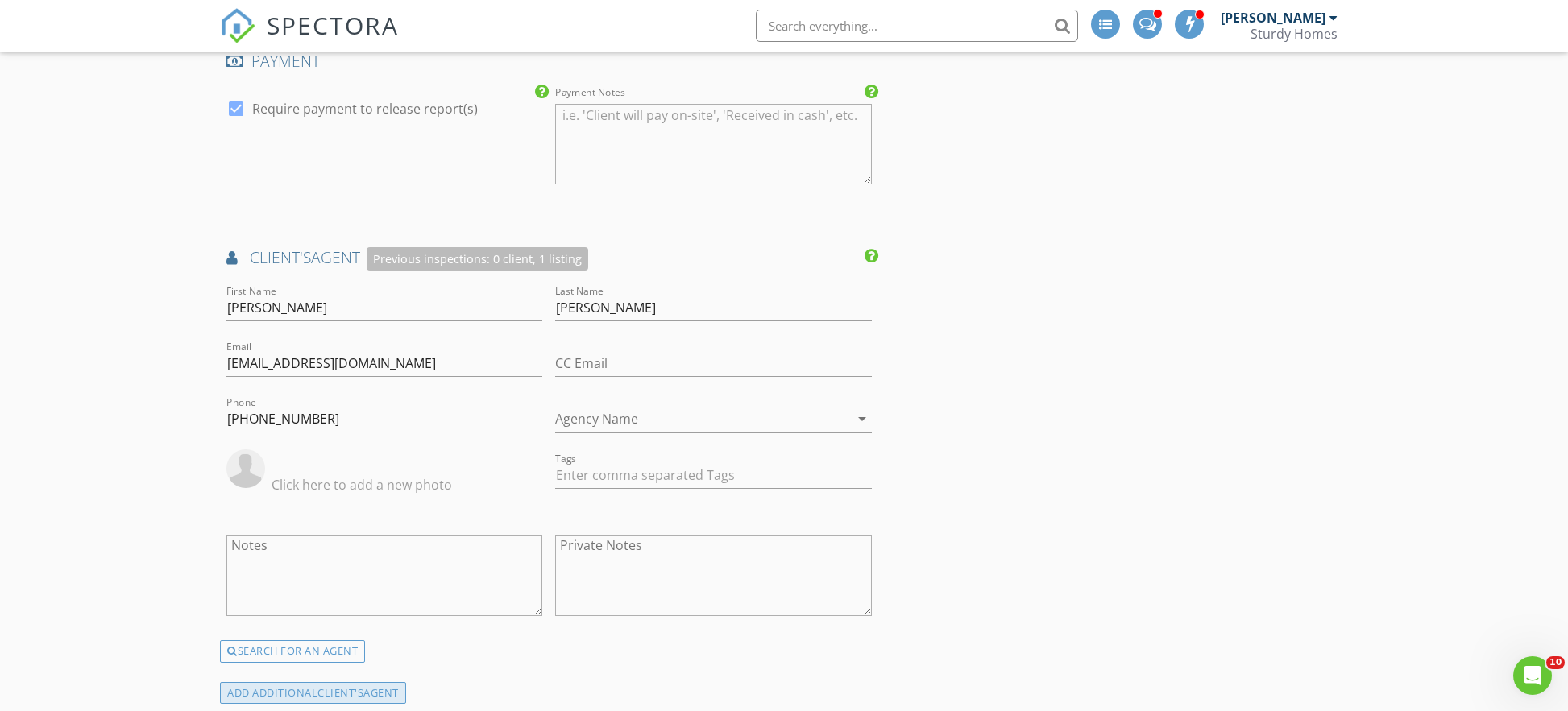
scroll to position [1753, 0]
click at [1017, 386] on div "INSPECTOR(S) check_box Joe Villani PRIMARY check_box_outline_blank Chris Chimer…" at bounding box center [783, 51] width 1128 height 3134
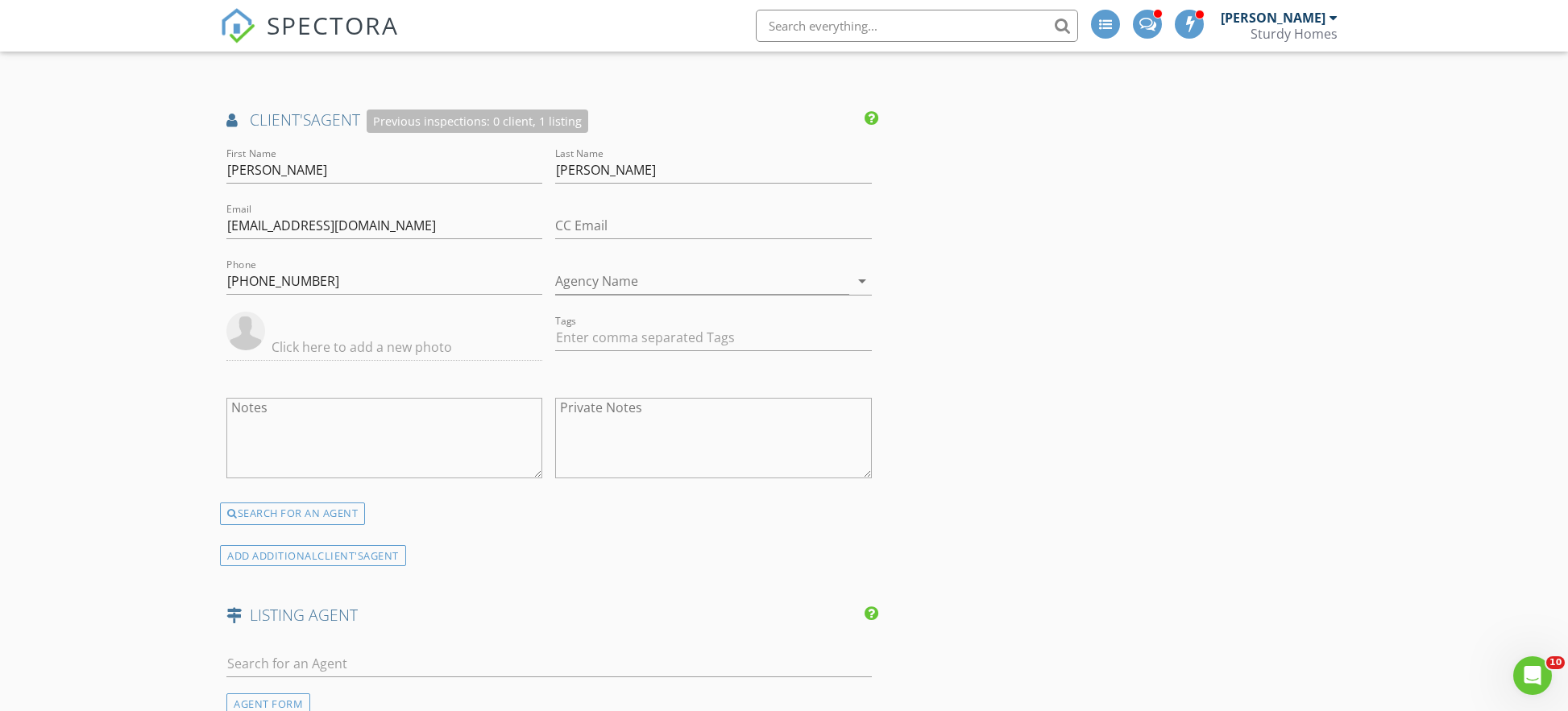
scroll to position [1891, 0]
type input "G"
drag, startPoint x: 367, startPoint y: 219, endPoint x: 237, endPoint y: 213, distance: 130.1
type input "gl"
drag, startPoint x: 595, startPoint y: 163, endPoint x: 520, endPoint y: 167, distance: 75.1
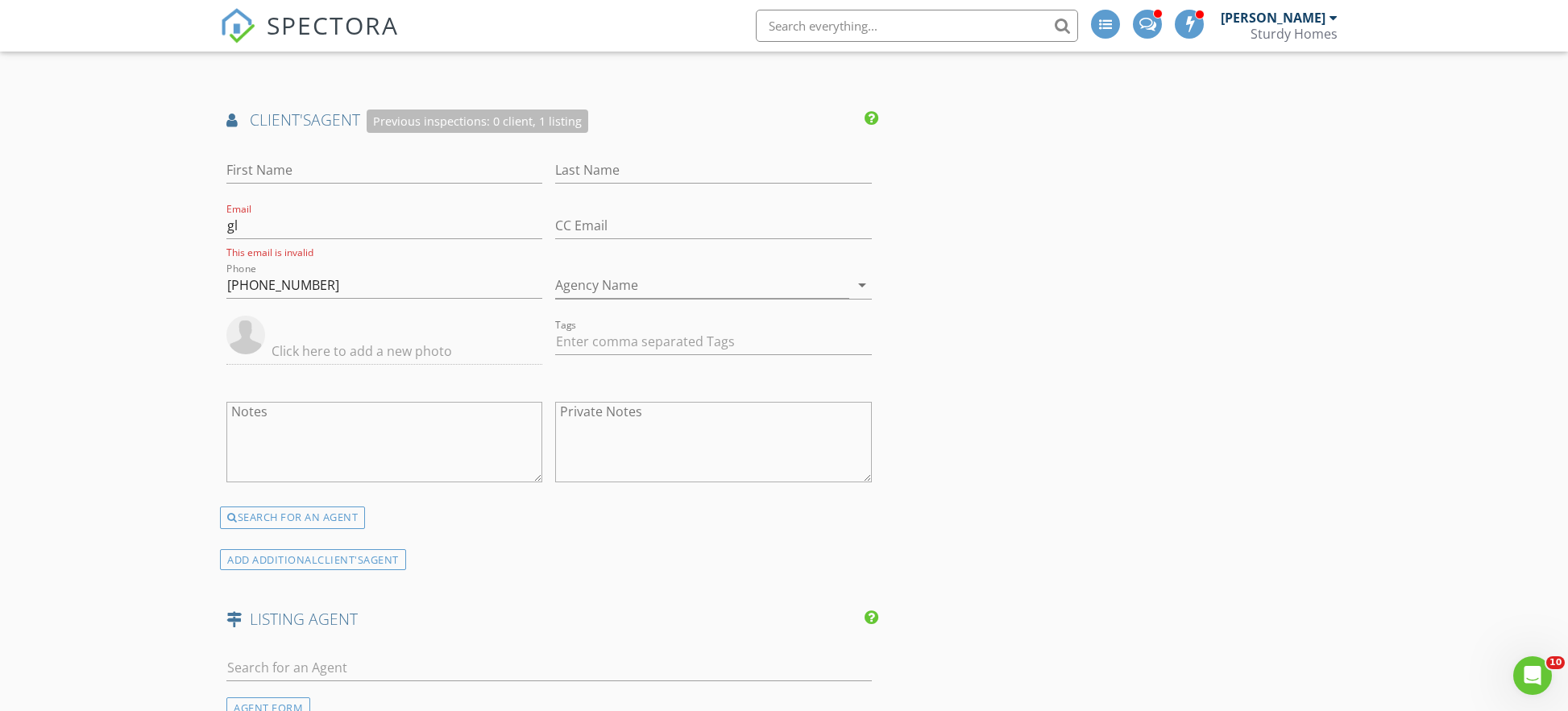
drag, startPoint x: 338, startPoint y: 262, endPoint x: 324, endPoint y: 275, distance: 19.1
click at [227, 264] on div "Phone 516-376-9431" at bounding box center [384, 288] width 316 height 53
drag, startPoint x: 326, startPoint y: 278, endPoint x: 163, endPoint y: 276, distance: 163.0
click at [248, 229] on input "gl" at bounding box center [384, 225] width 316 height 26
type input "g"
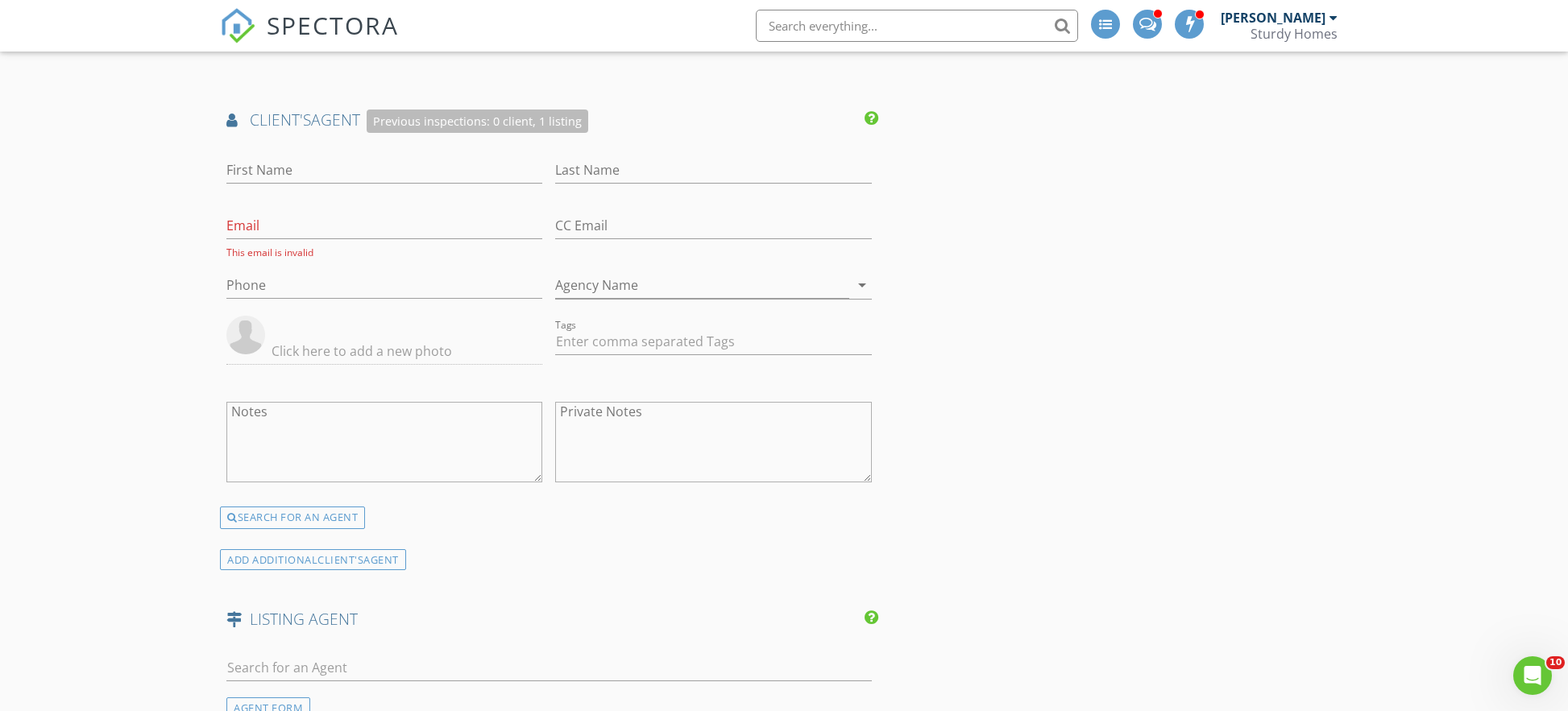
drag, startPoint x: 160, startPoint y: 297, endPoint x: 249, endPoint y: 294, distance: 89.1
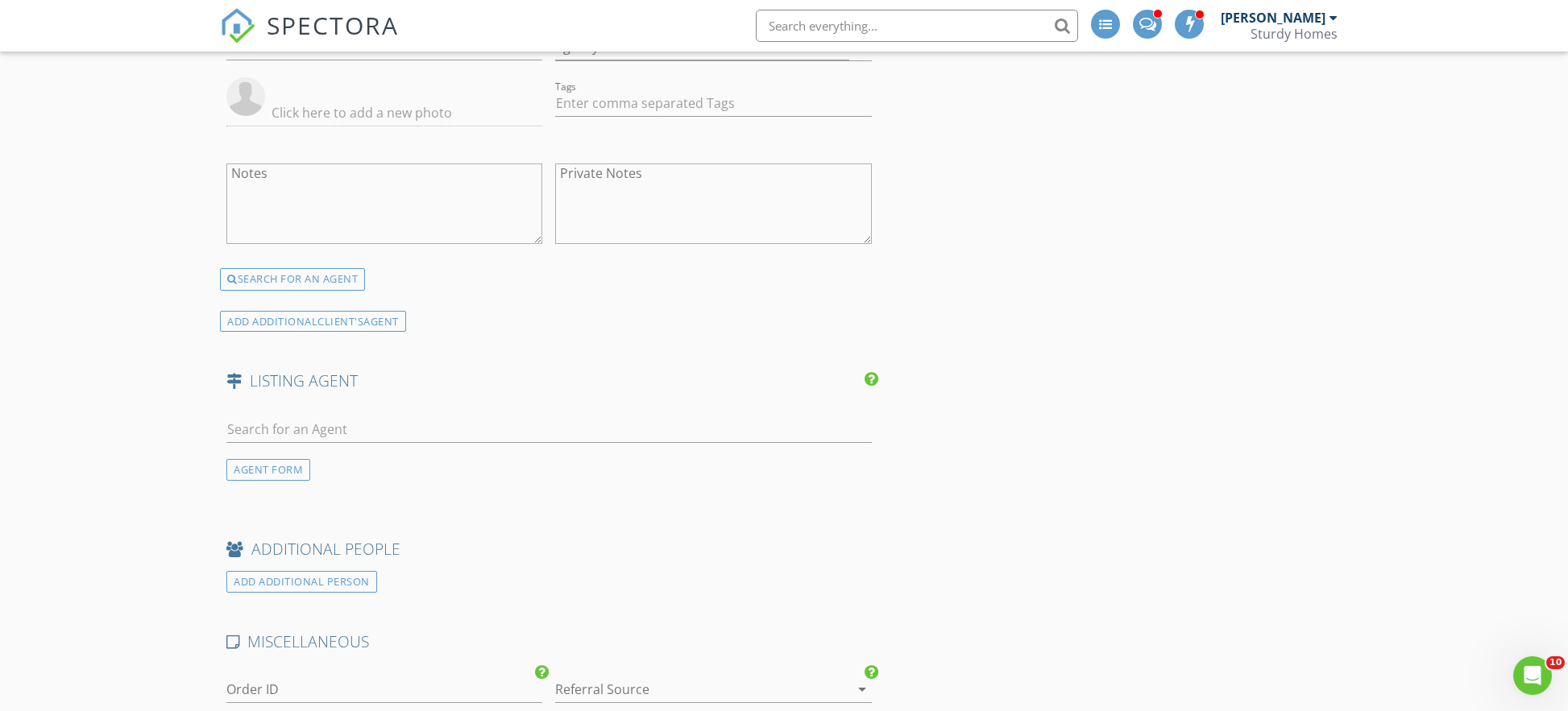
scroll to position [2146, 0]
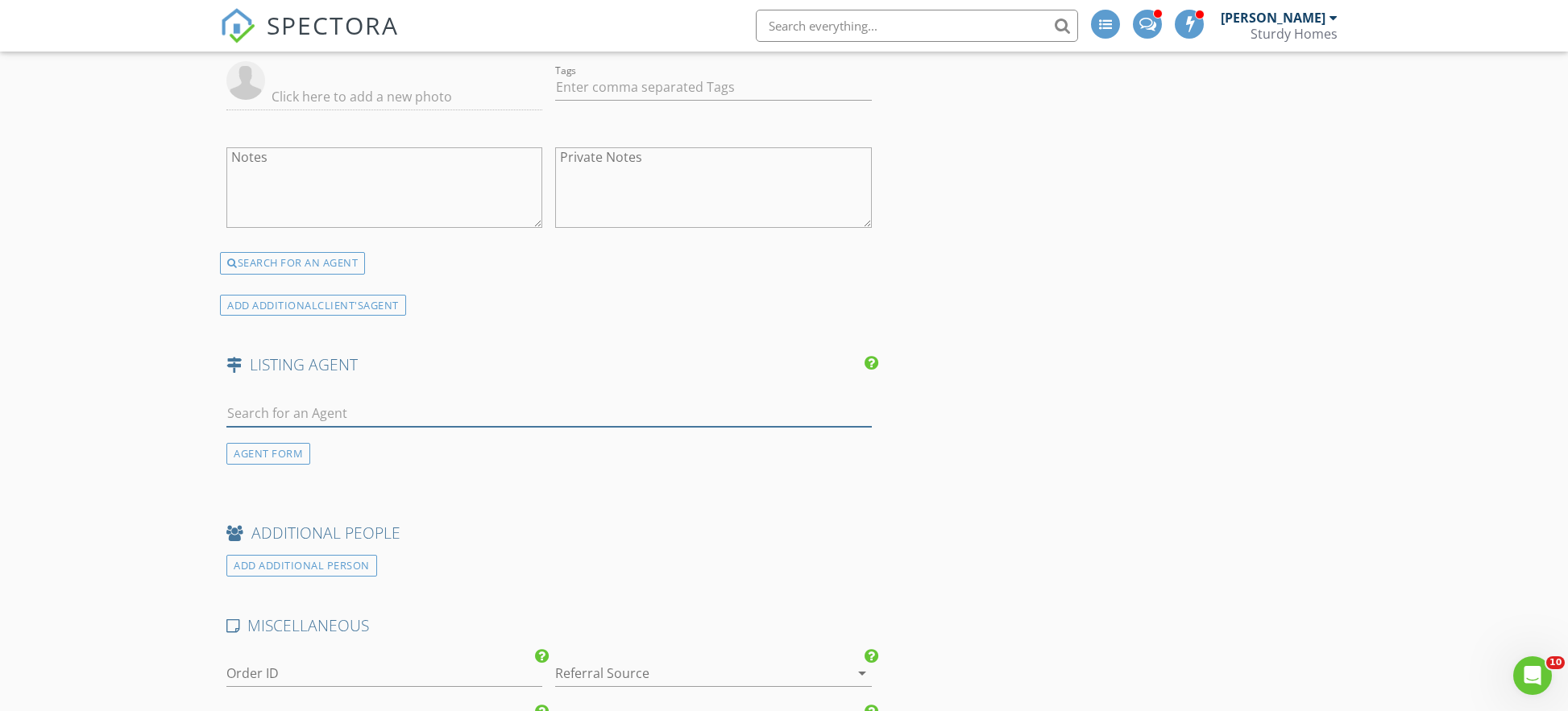
click at [337, 402] on input "text" at bounding box center [548, 413] width 645 height 26
type input "gloria"
click at [328, 441] on div "[PERSON_NAME]" at bounding box center [322, 448] width 100 height 19
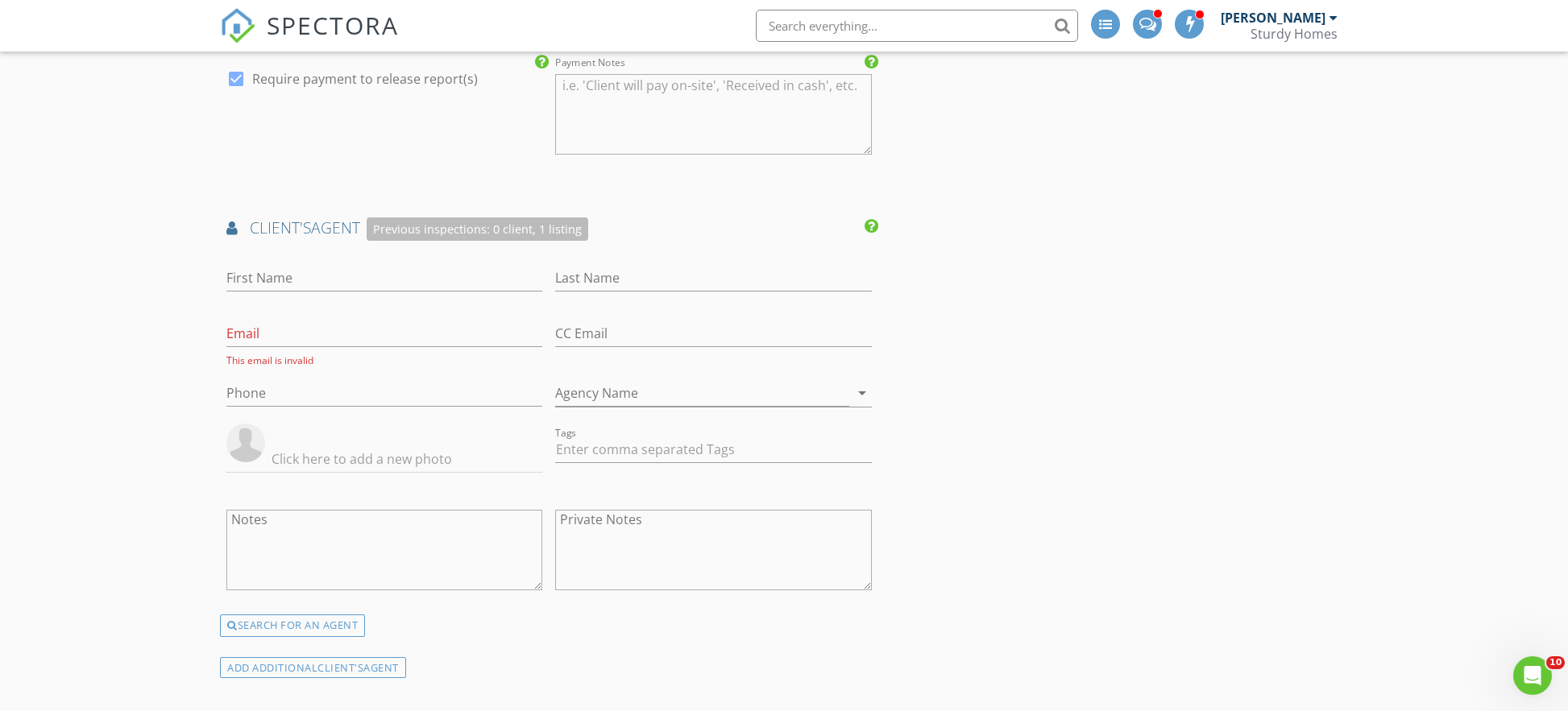
scroll to position [1669, 0]
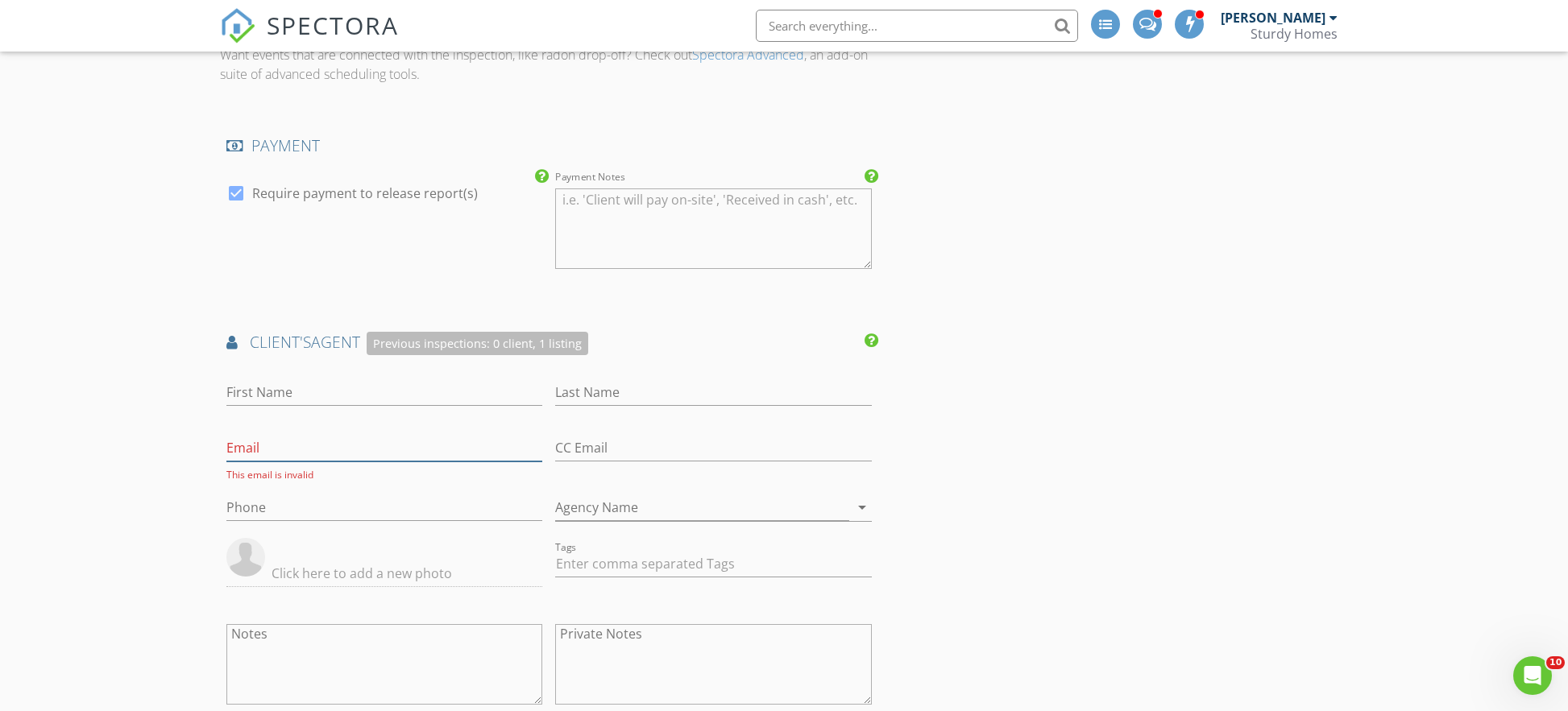
drag, startPoint x: 260, startPoint y: 434, endPoint x: 268, endPoint y: 409, distance: 26.2
click at [260, 434] on input "Email" at bounding box center [384, 447] width 316 height 26
click at [292, 382] on input "First Name" at bounding box center [384, 392] width 316 height 26
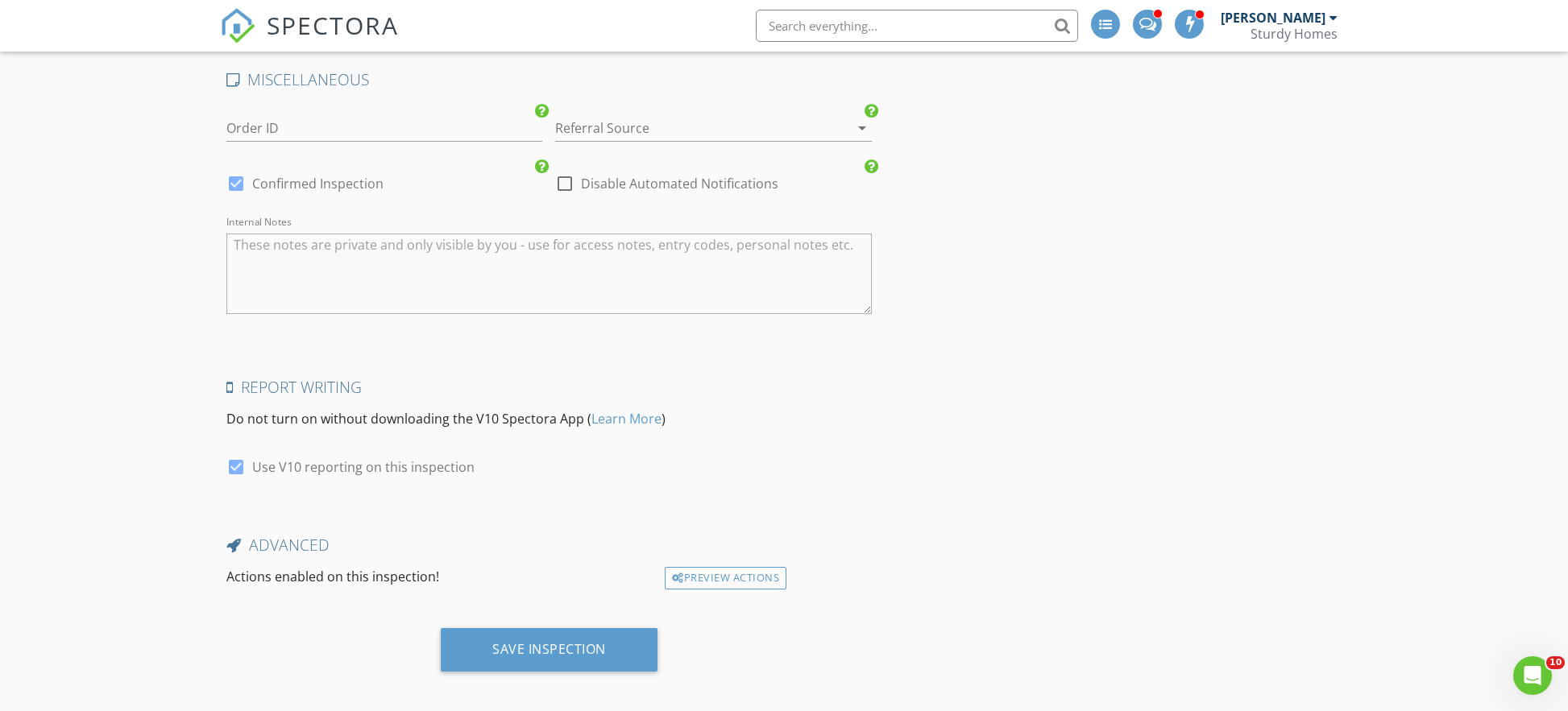
scroll to position [3018, 0]
click at [534, 642] on div "Save Inspection" at bounding box center [548, 650] width 113 height 16
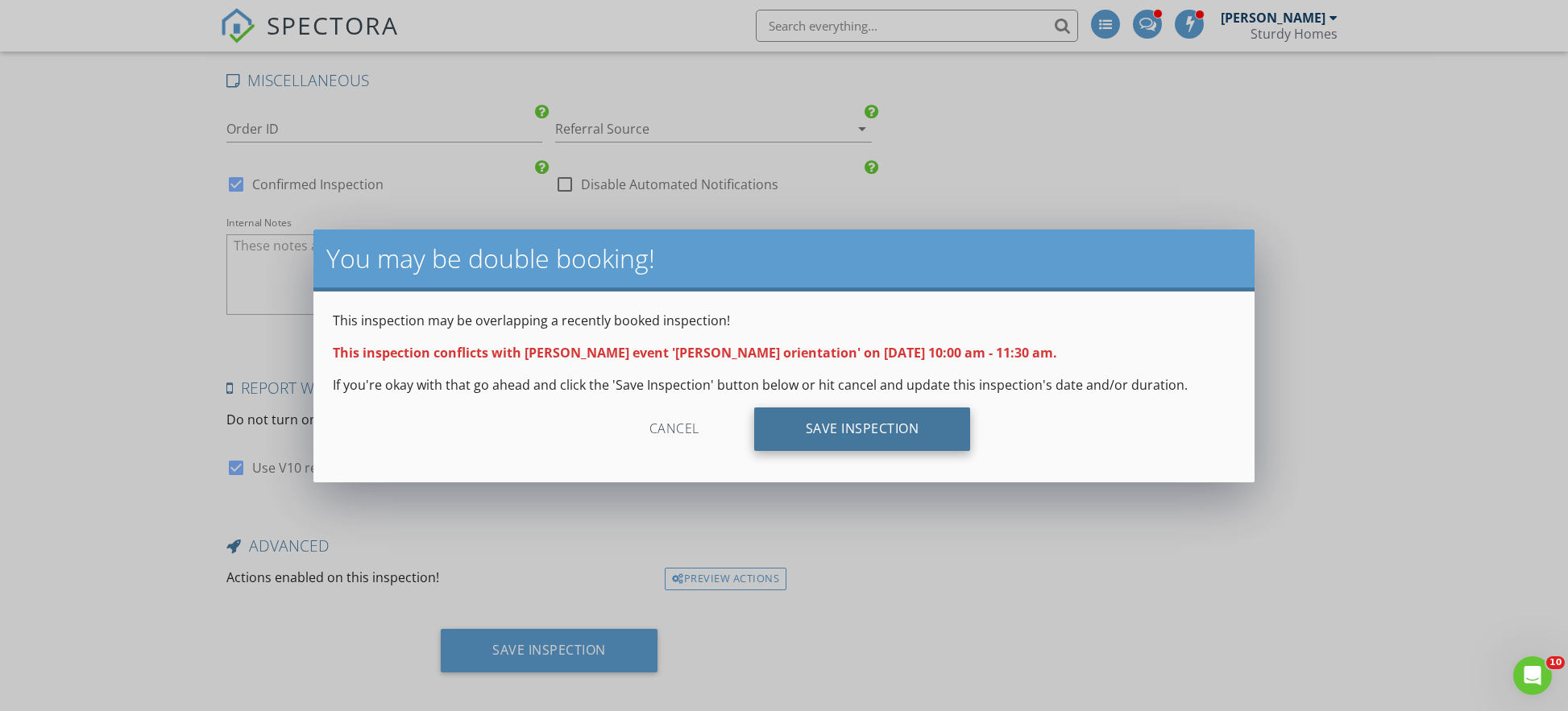
click at [839, 428] on div "Save Inspection" at bounding box center [862, 429] width 217 height 44
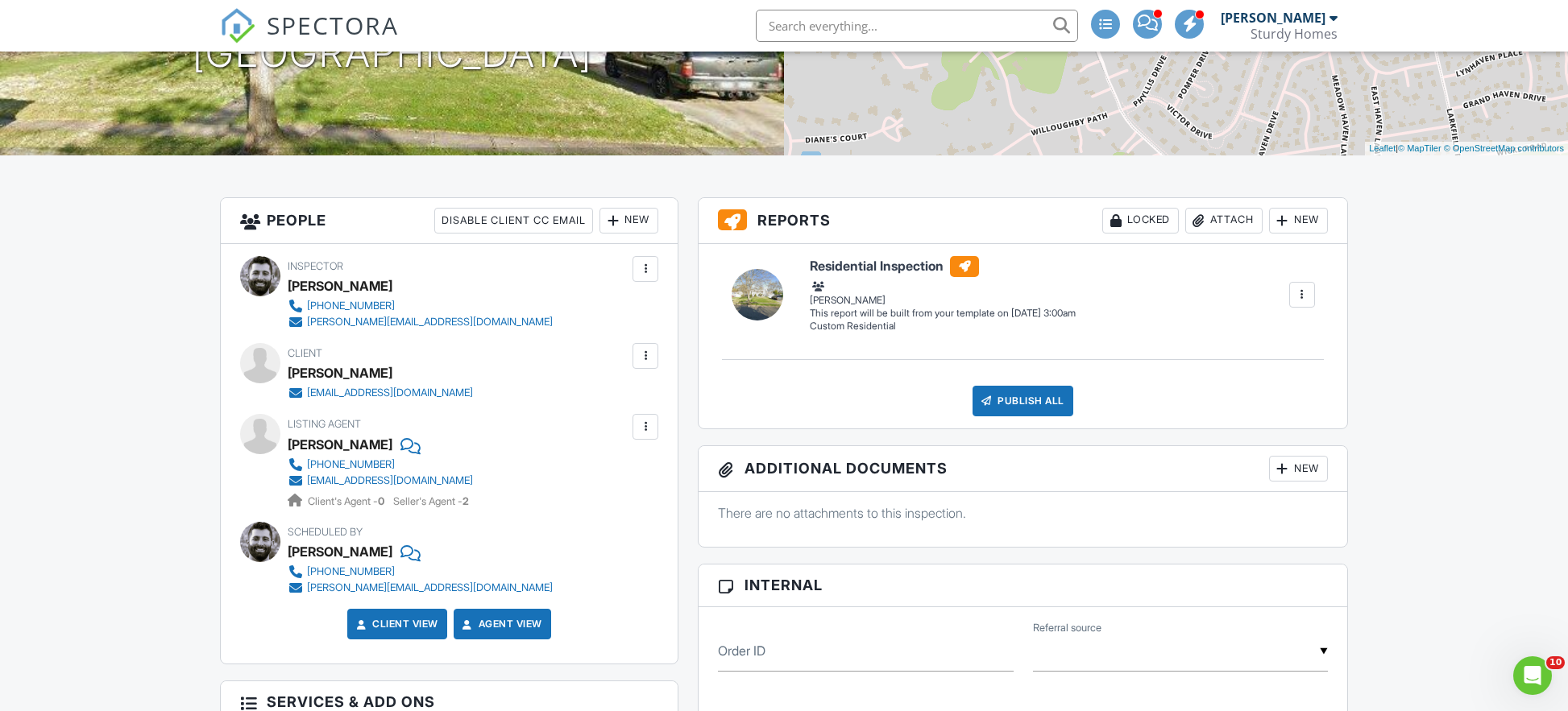
scroll to position [322, 0]
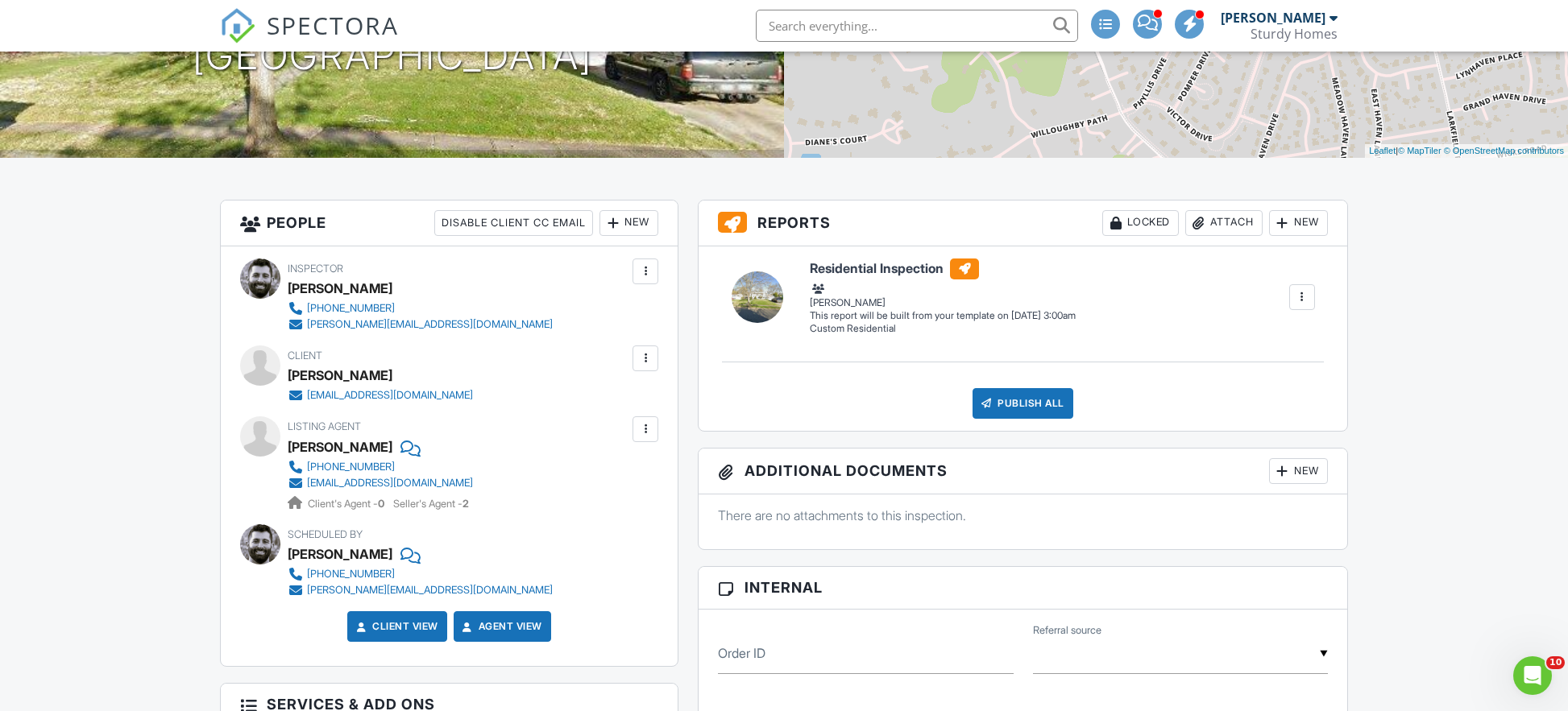
click at [644, 433] on div at bounding box center [645, 429] width 16 height 16
click at [610, 470] on li "Edit" at bounding box center [607, 478] width 83 height 40
